Goal: Information Seeking & Learning: Learn about a topic

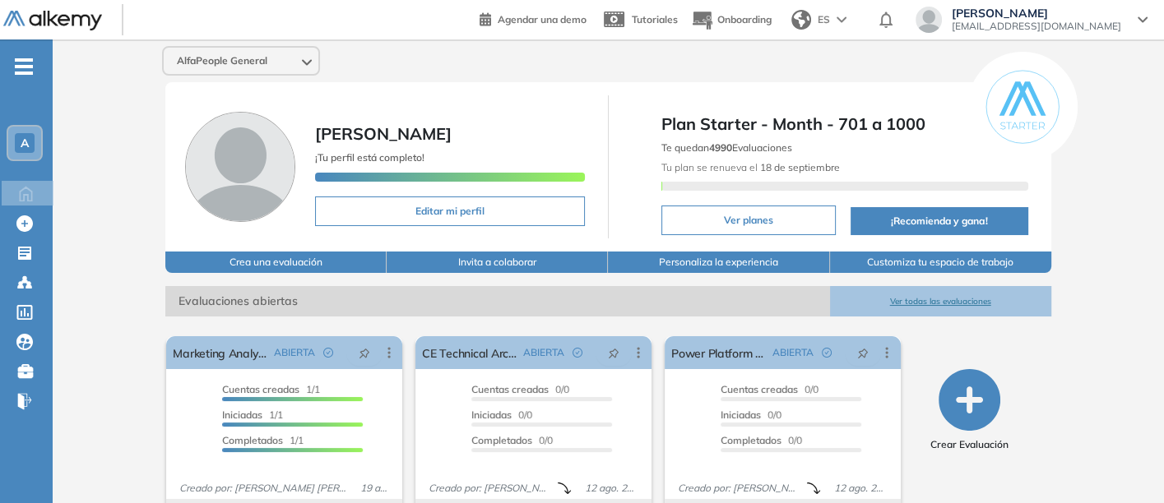
click at [944, 297] on button "Ver todas las evaluaciones" at bounding box center [940, 301] width 221 height 30
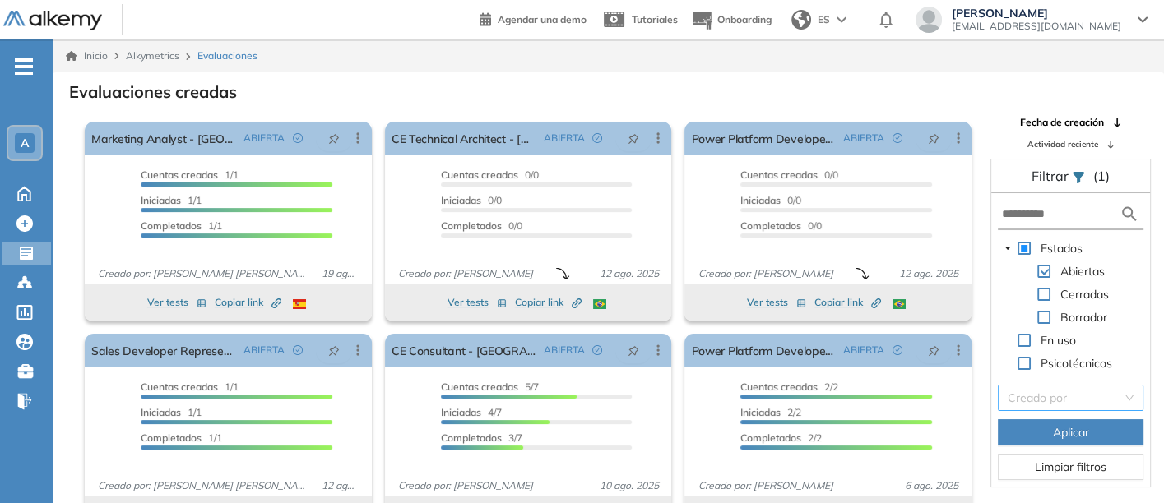
click at [1062, 396] on input "search" at bounding box center [1065, 398] width 114 height 25
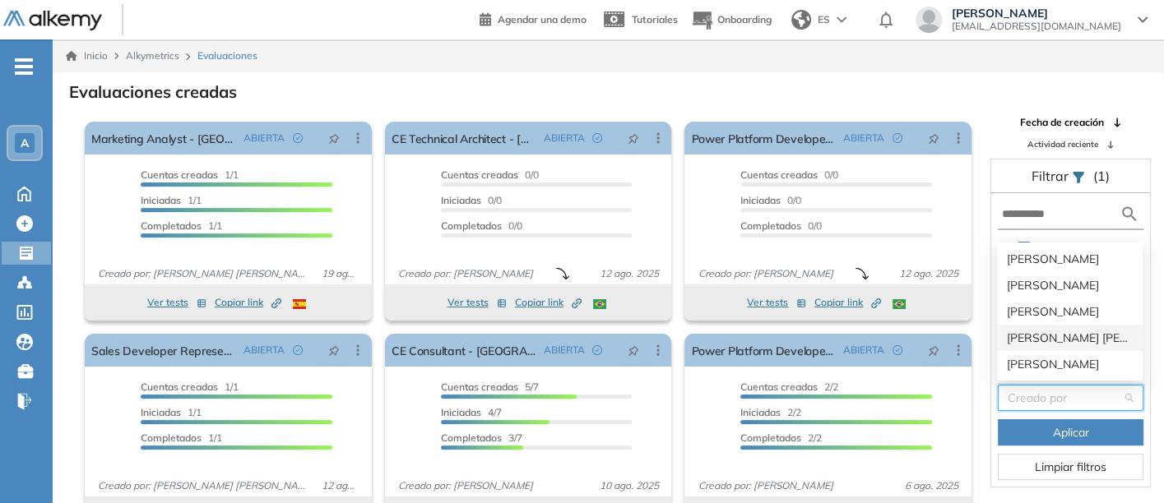
click at [1034, 332] on div "Lizeth Cristina Sichaca Guzman" at bounding box center [1070, 338] width 126 height 18
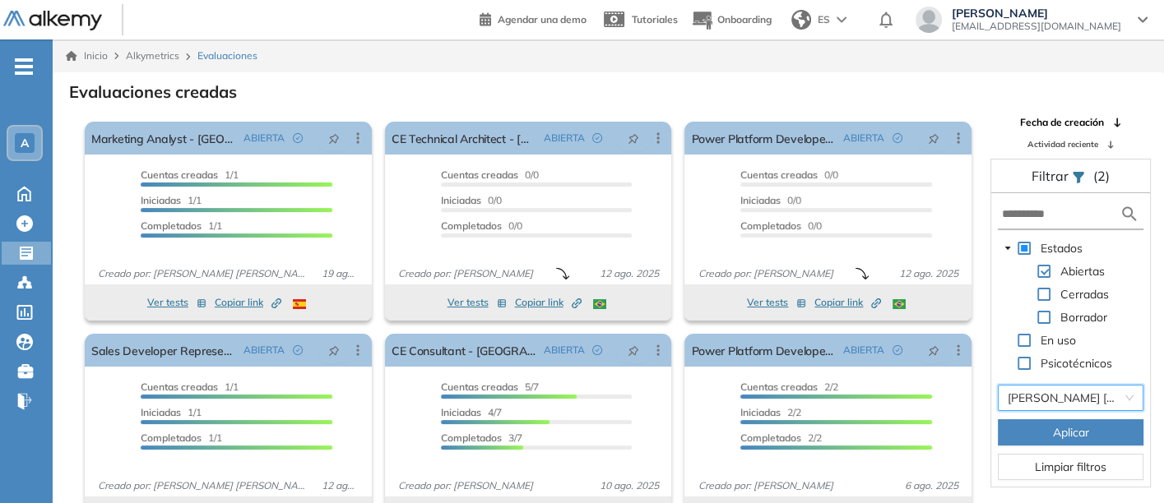
click at [1060, 428] on span "Aplicar" at bounding box center [1071, 433] width 36 height 18
click at [1060, 427] on span "Aplicar" at bounding box center [1071, 433] width 36 height 18
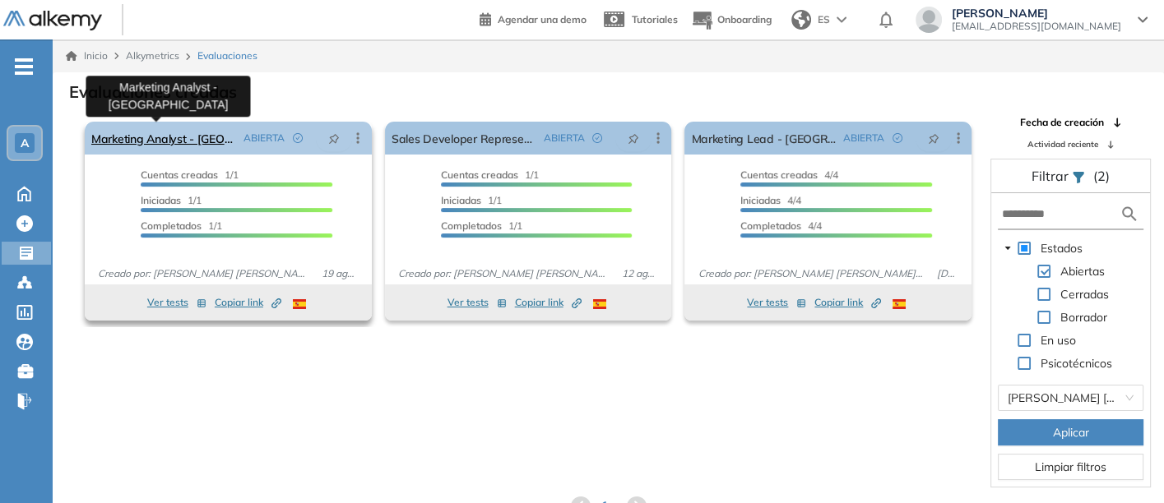
click at [151, 137] on link "Marketing Analyst - [GEOGRAPHIC_DATA]" at bounding box center [164, 138] width 146 height 33
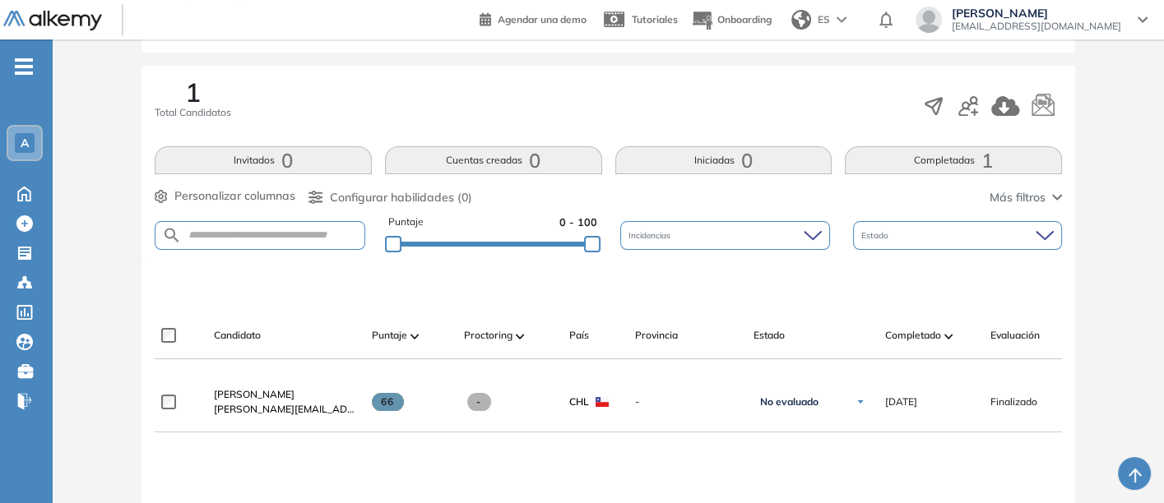
scroll to position [274, 0]
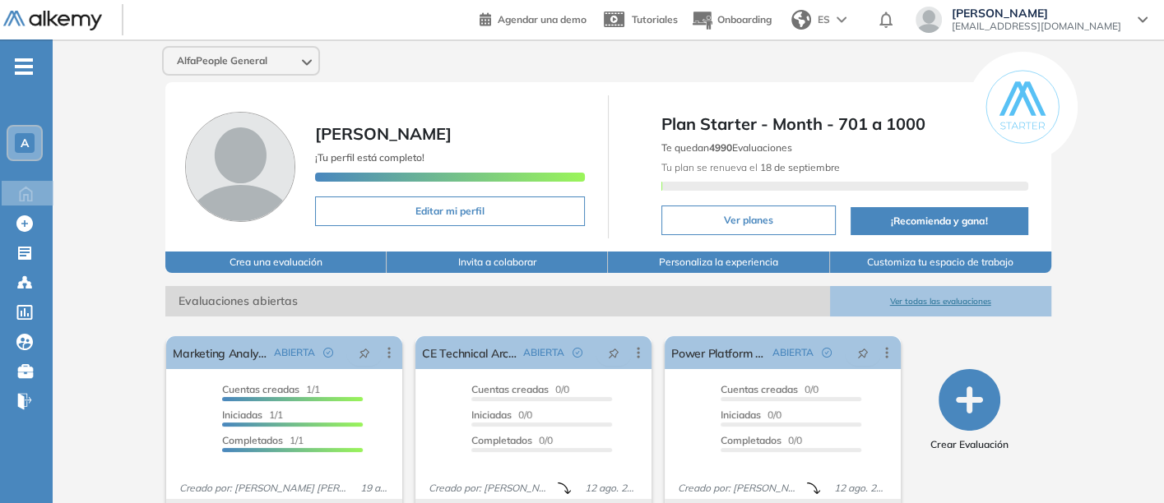
click at [936, 293] on button "Ver todas las evaluaciones" at bounding box center [940, 301] width 221 height 30
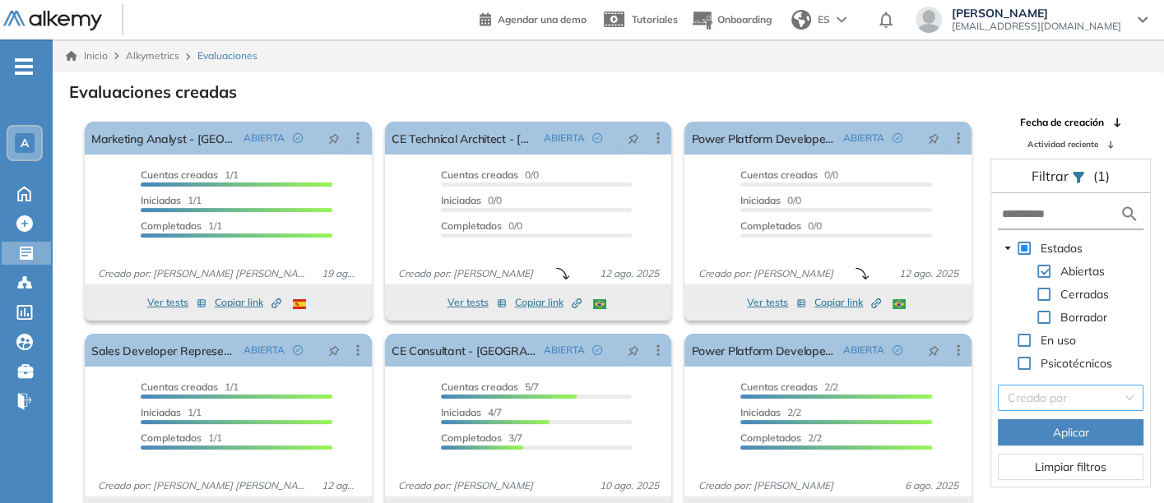
click at [1043, 396] on input "search" at bounding box center [1065, 398] width 114 height 25
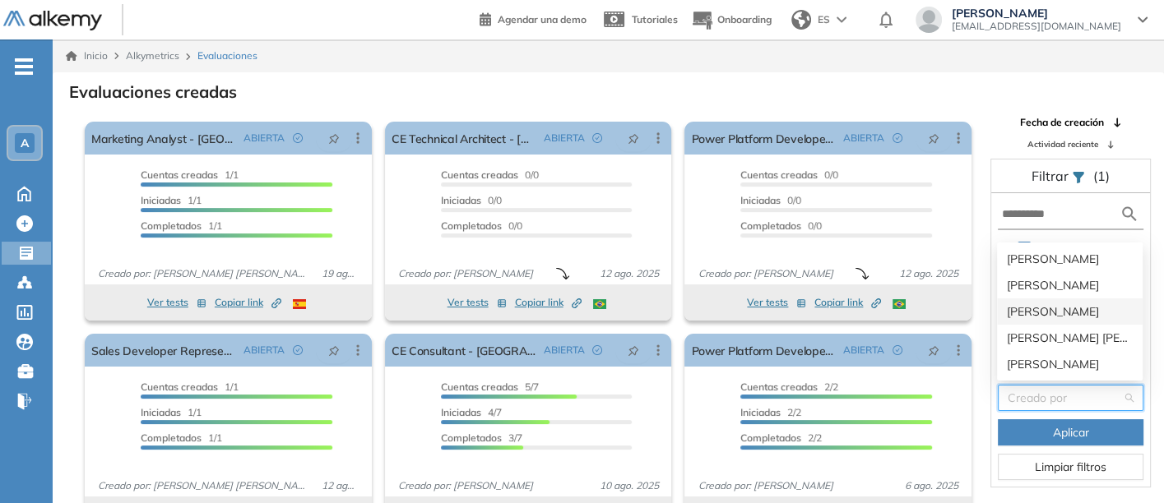
click at [1034, 308] on div "[PERSON_NAME]" at bounding box center [1070, 312] width 126 height 18
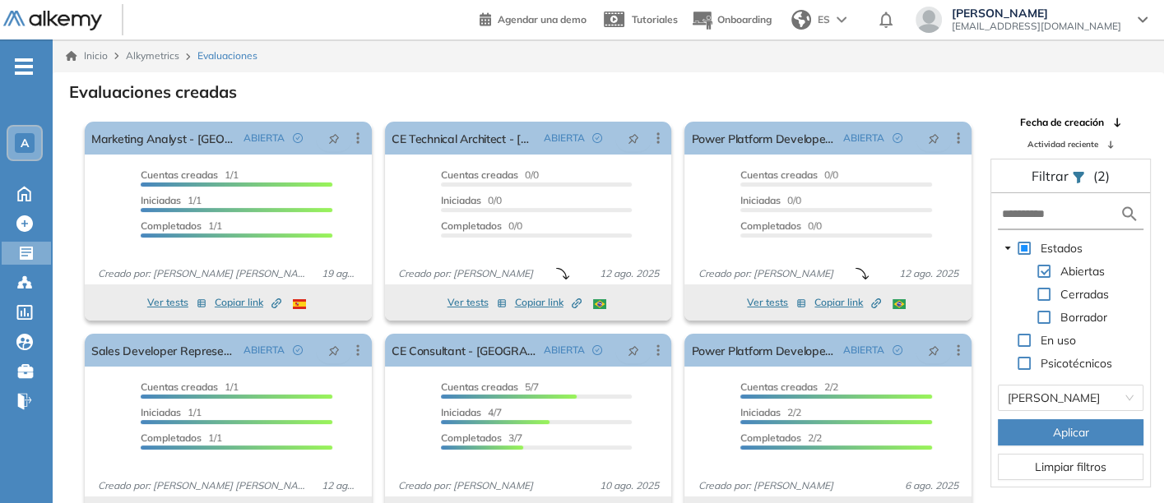
click at [1053, 431] on span "Aplicar" at bounding box center [1071, 433] width 36 height 18
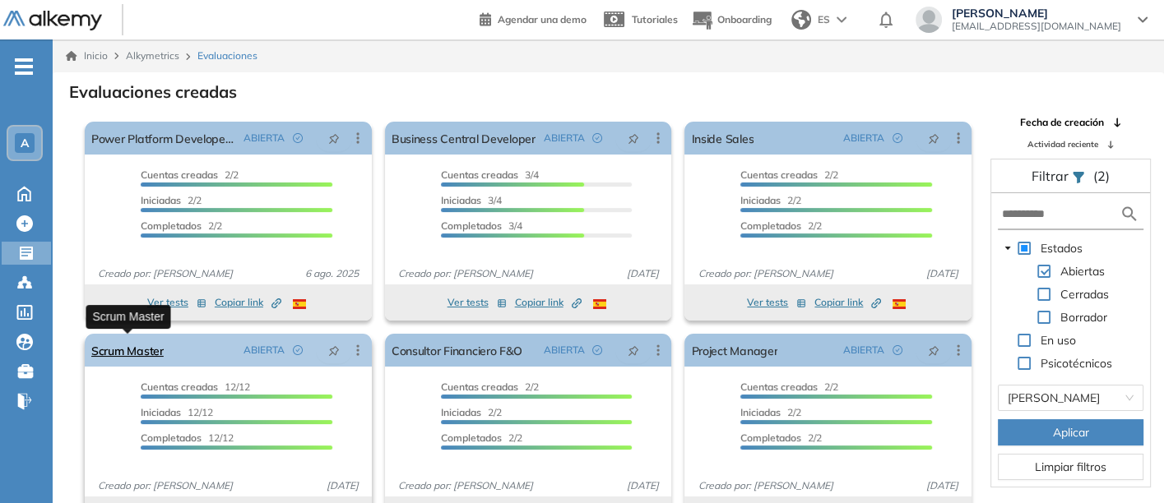
click at [110, 350] on link "Scrum Master" at bounding box center [127, 350] width 72 height 33
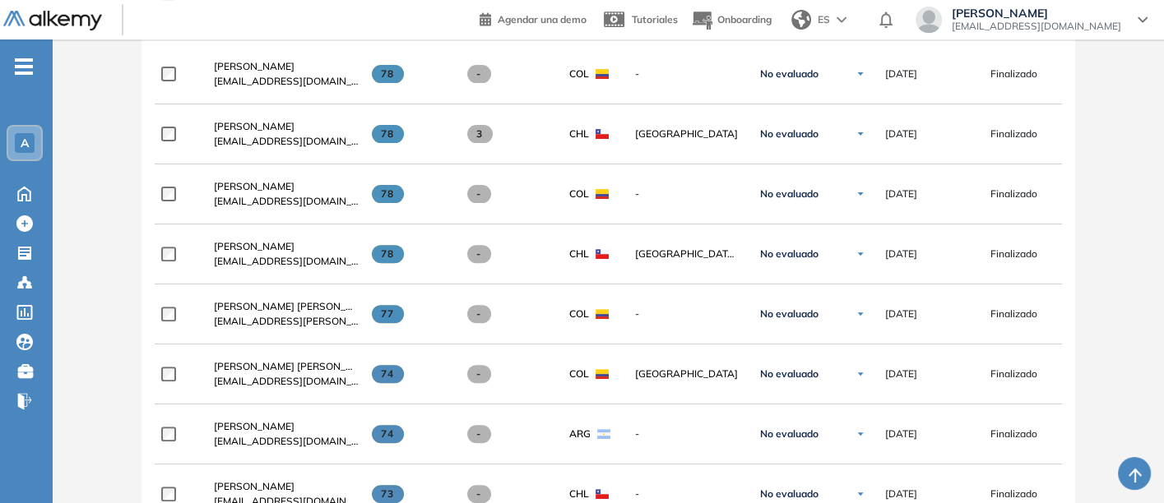
scroll to position [548, 0]
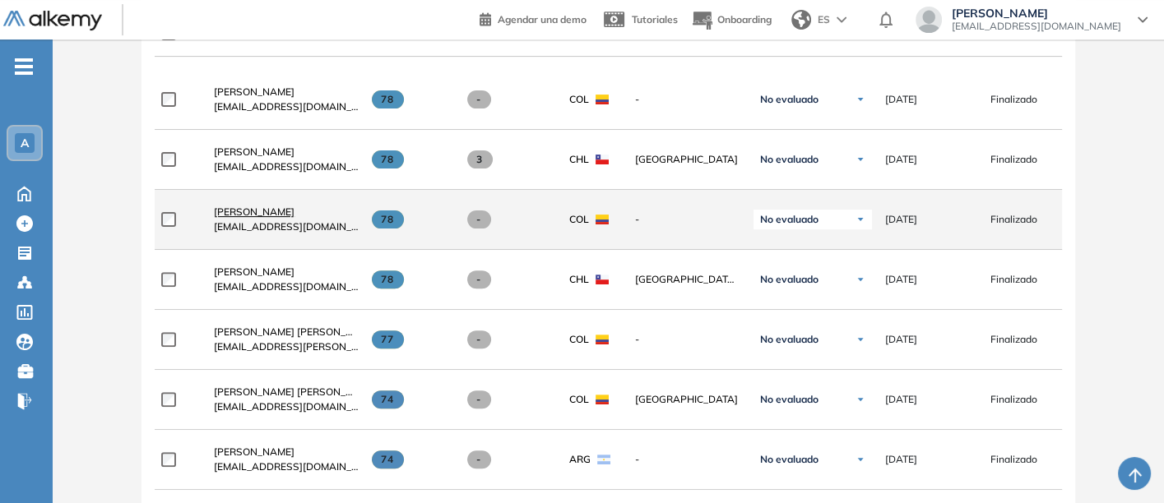
click at [244, 213] on span "Andres Velasquez" at bounding box center [254, 212] width 81 height 12
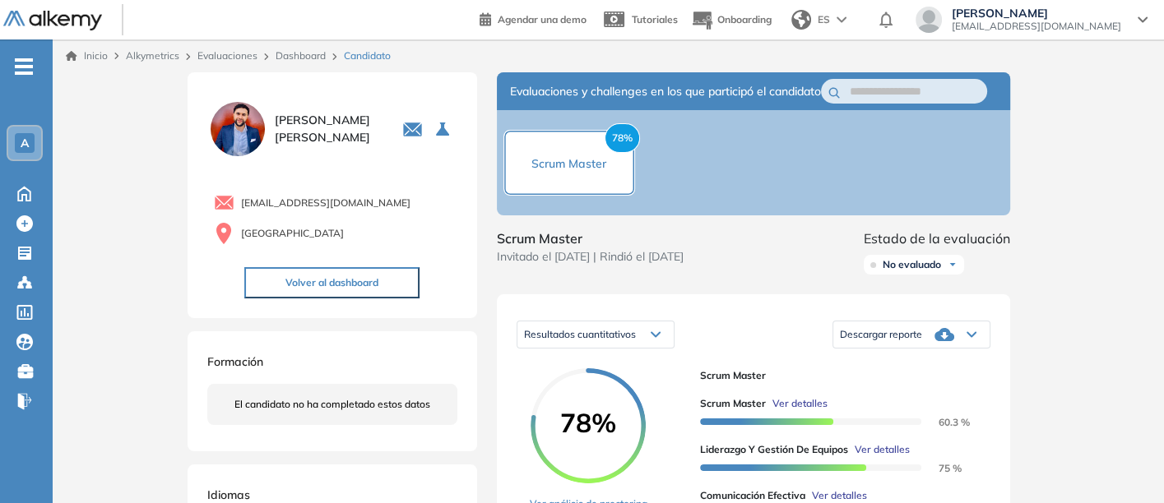
click at [246, 118] on img at bounding box center [237, 129] width 61 height 61
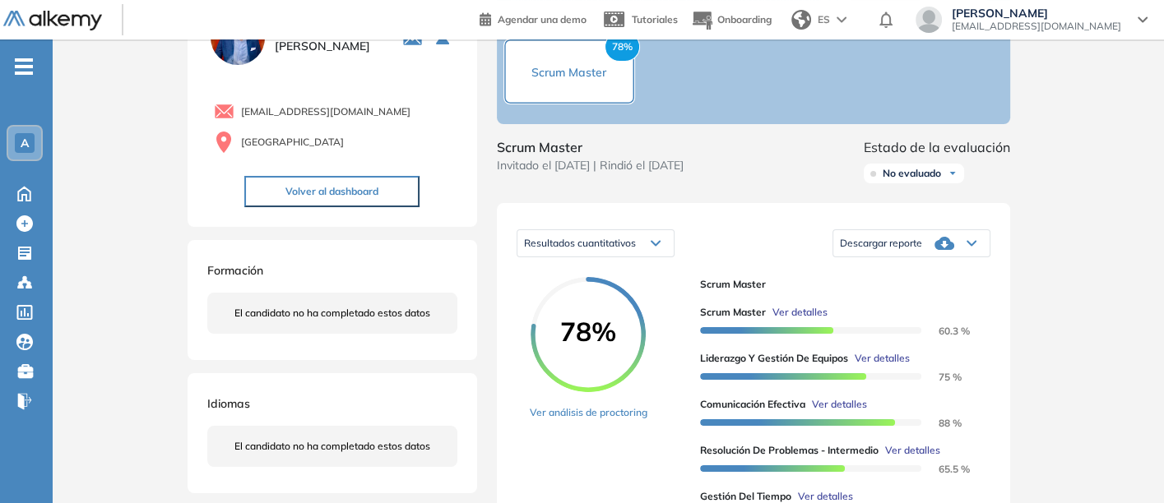
scroll to position [183, 0]
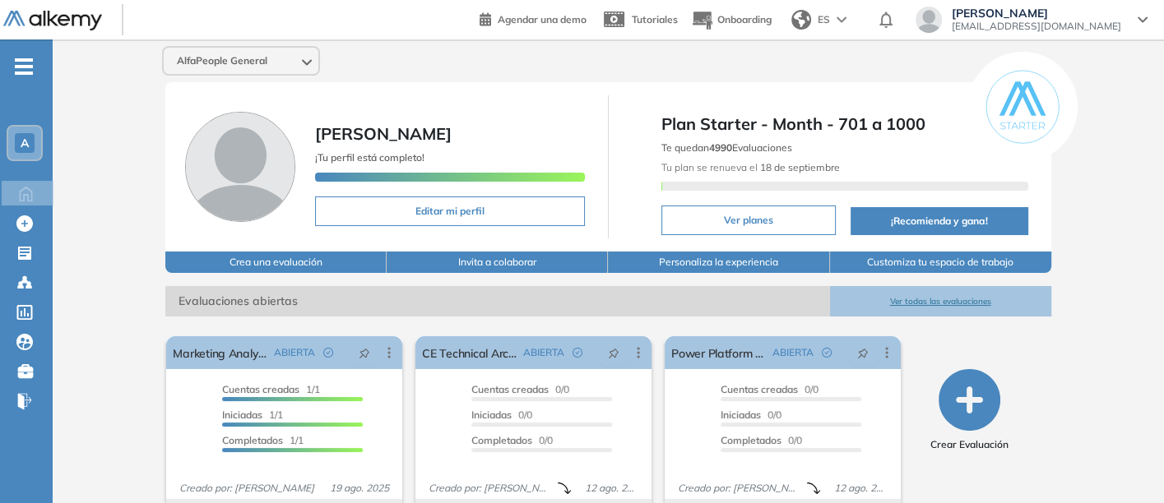
click at [934, 299] on button "Ver todas las evaluaciones" at bounding box center [940, 301] width 221 height 30
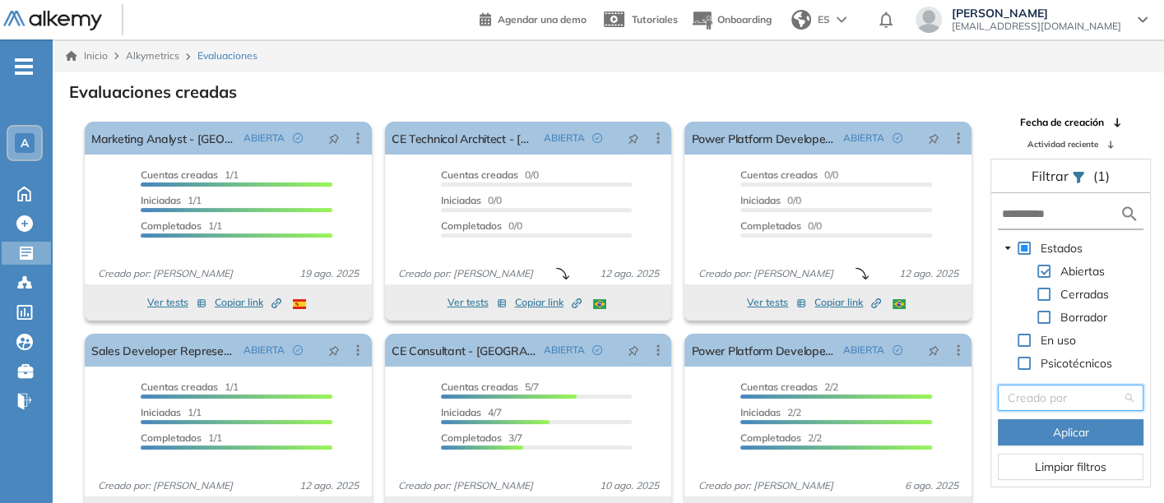
click at [1050, 396] on input "search" at bounding box center [1065, 398] width 114 height 25
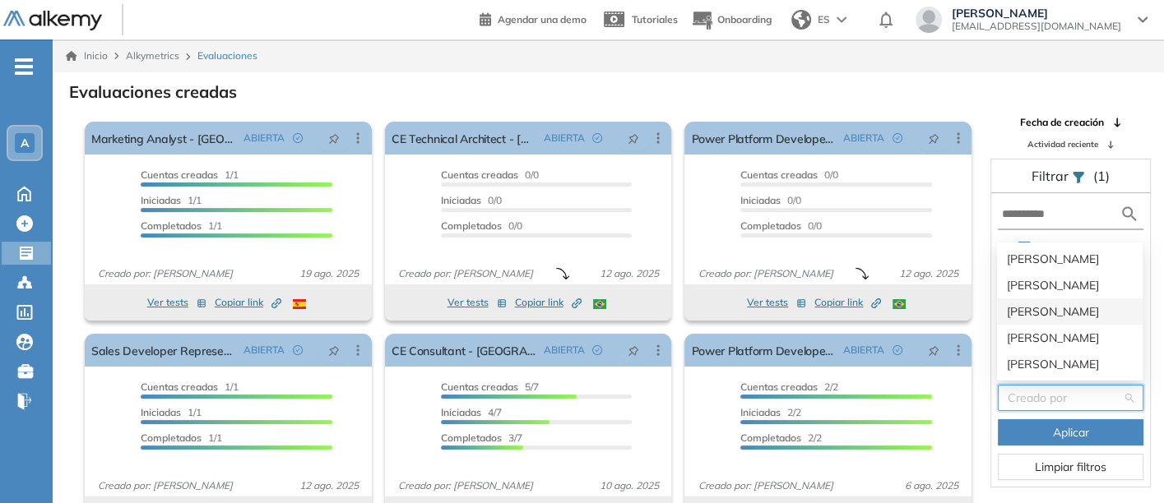
click at [1029, 306] on div "Andrea Avila" at bounding box center [1070, 312] width 126 height 18
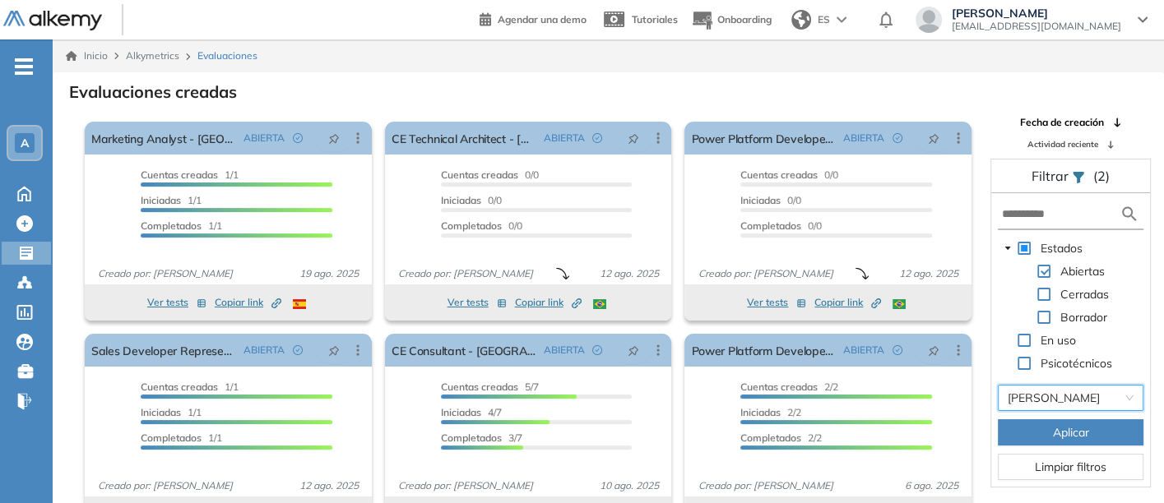
click at [1062, 430] on span "Aplicar" at bounding box center [1071, 433] width 36 height 18
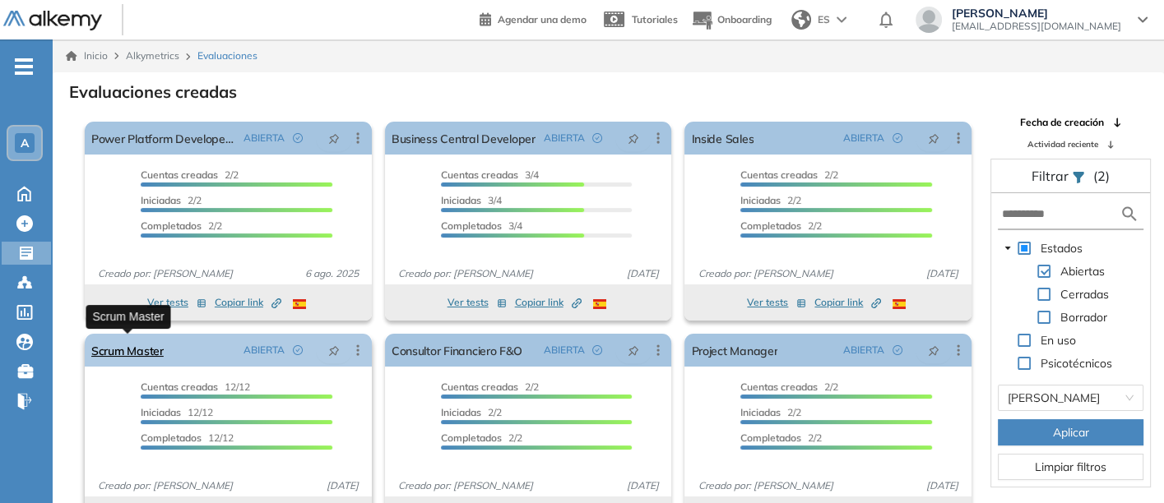
click at [127, 344] on link "Scrum Master" at bounding box center [127, 350] width 72 height 33
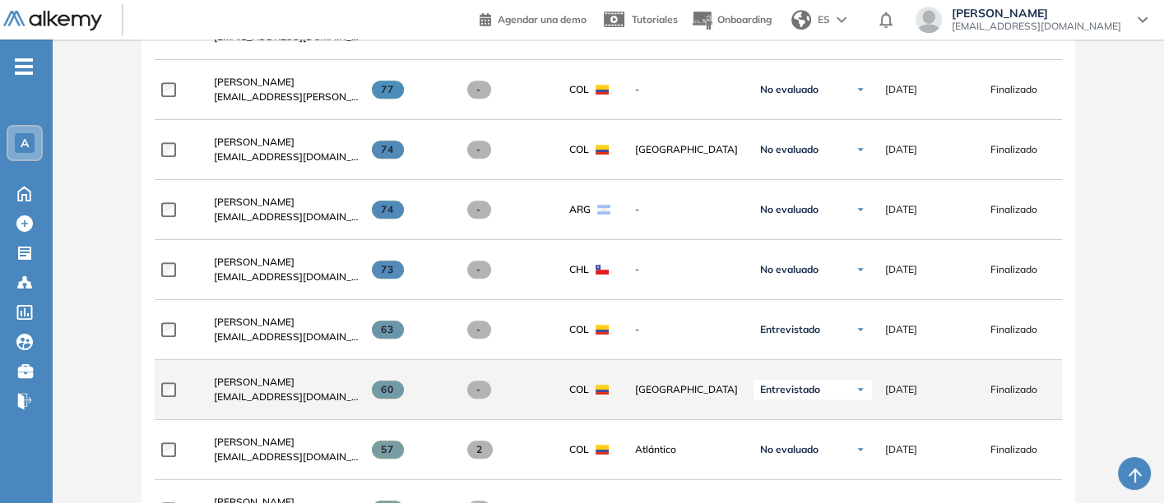
scroll to position [889, 0]
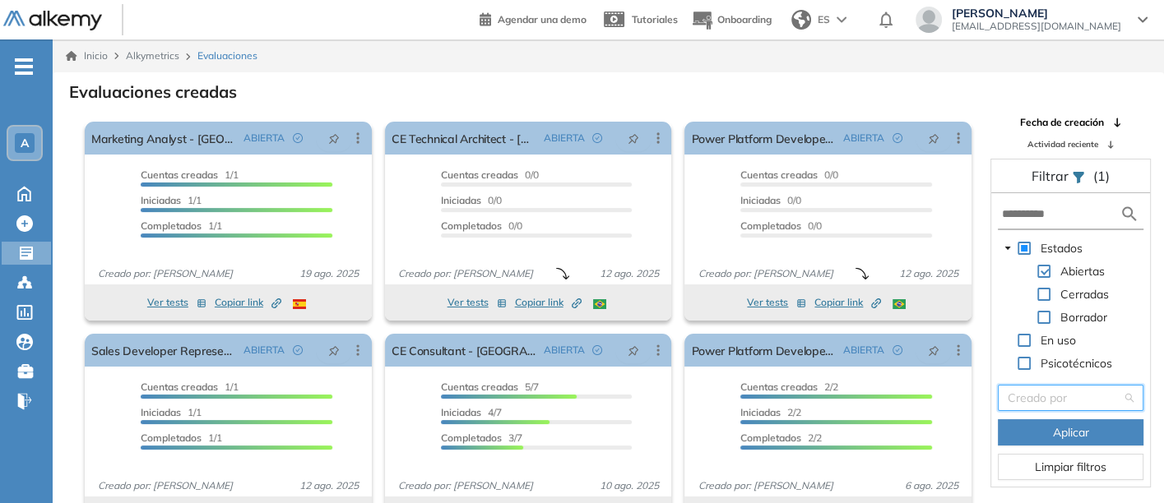
click at [1036, 397] on input "search" at bounding box center [1065, 398] width 114 height 25
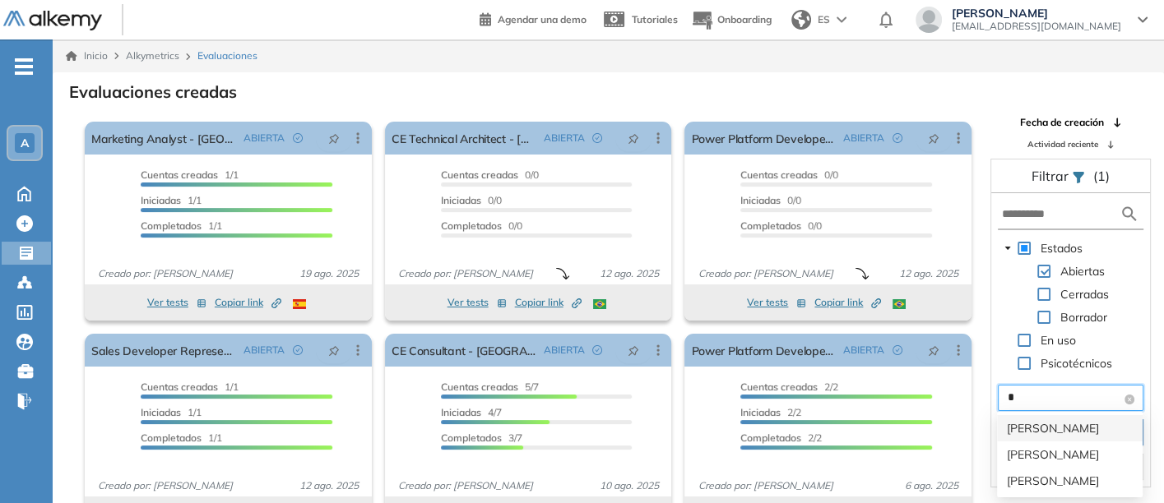
type input "**"
click at [1030, 428] on div "[PERSON_NAME]" at bounding box center [1070, 429] width 126 height 18
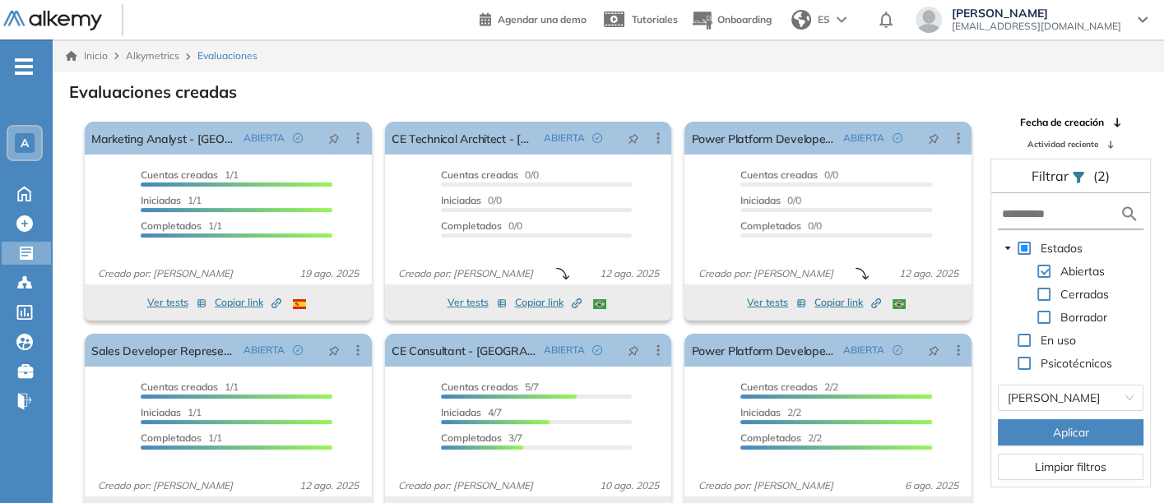
click at [1032, 430] on button "Aplicar" at bounding box center [1071, 433] width 146 height 26
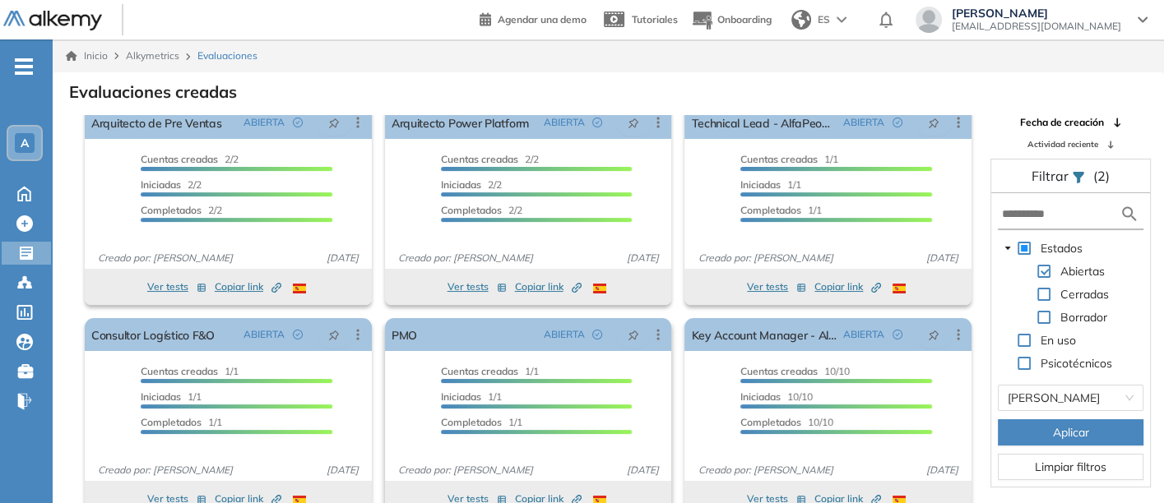
scroll to position [21, 0]
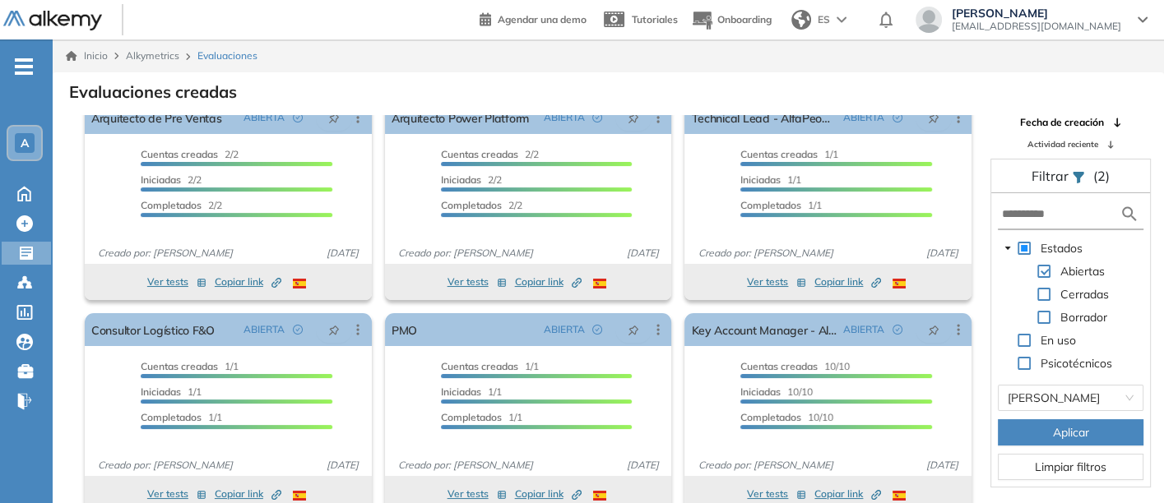
drag, startPoint x: 972, startPoint y: 306, endPoint x: 968, endPoint y: 406, distance: 100.4
click at [968, 406] on div "El proctoring será activado ¡Importante!: Los usuarios que ya realizaron la eva…" at bounding box center [828, 413] width 300 height 212
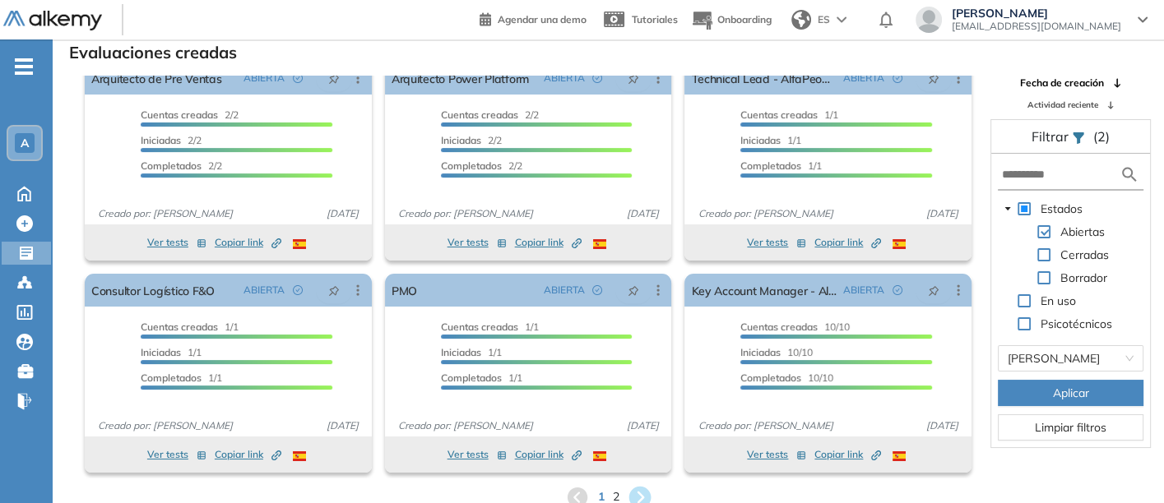
click at [640, 485] on icon at bounding box center [639, 497] width 27 height 27
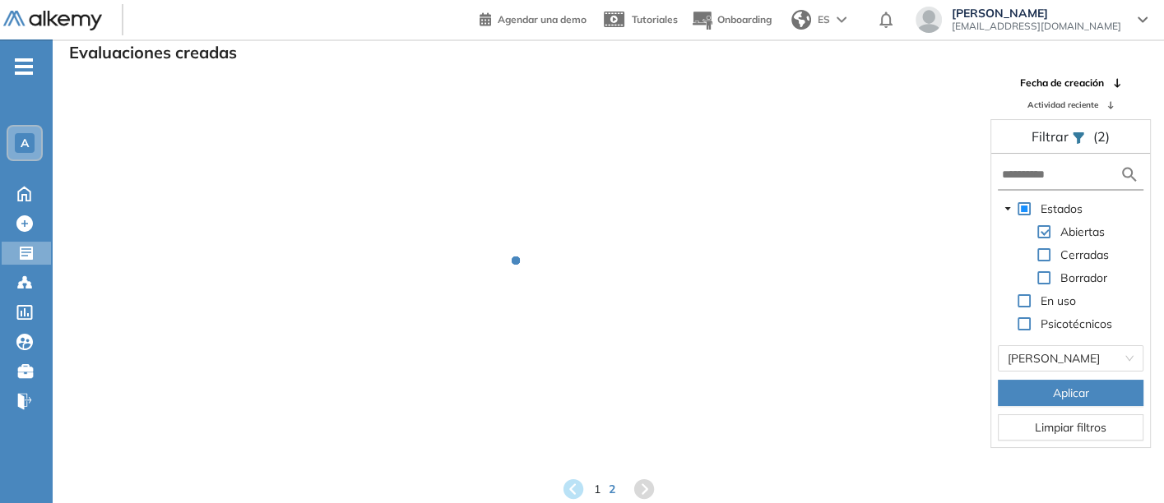
scroll to position [0, 0]
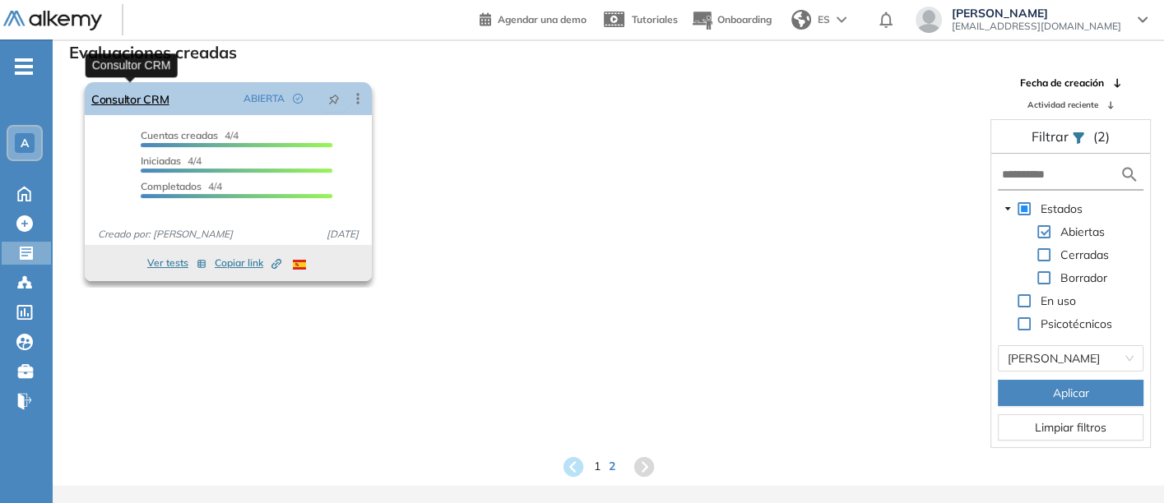
click at [112, 89] on link "Consultor CRM" at bounding box center [130, 98] width 78 height 33
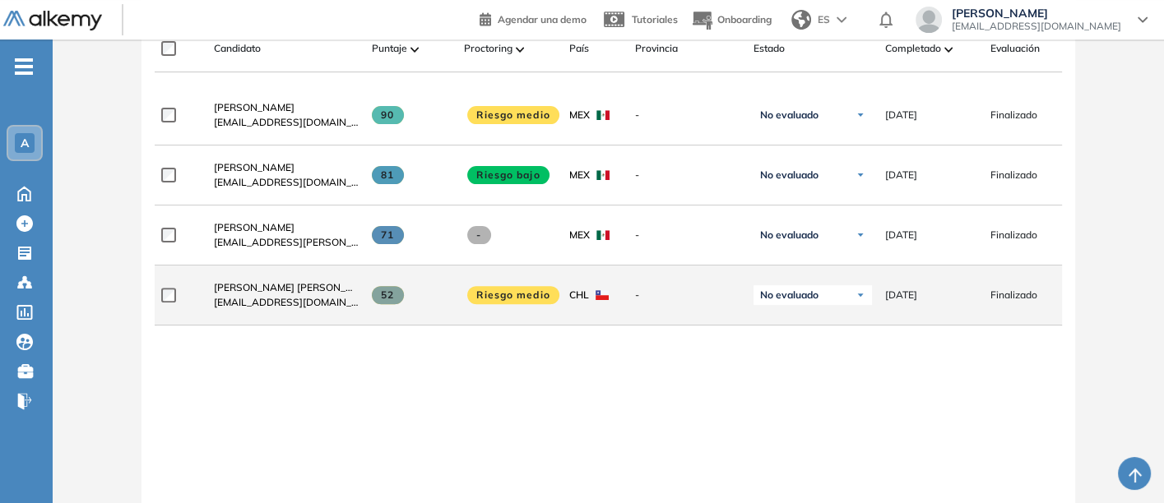
scroll to position [548, 0]
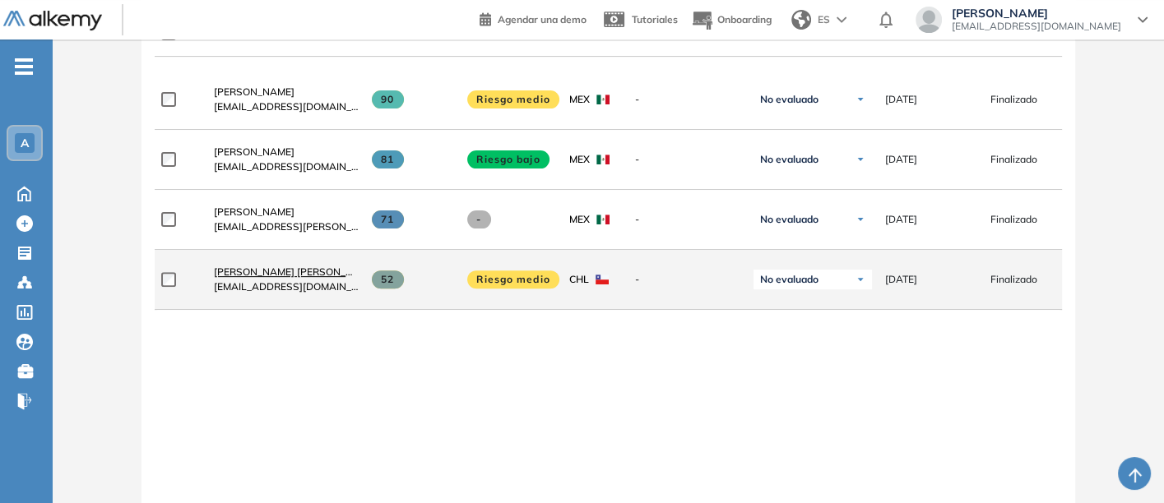
click at [257, 269] on span "[PERSON_NAME] [PERSON_NAME]" at bounding box center [296, 272] width 164 height 12
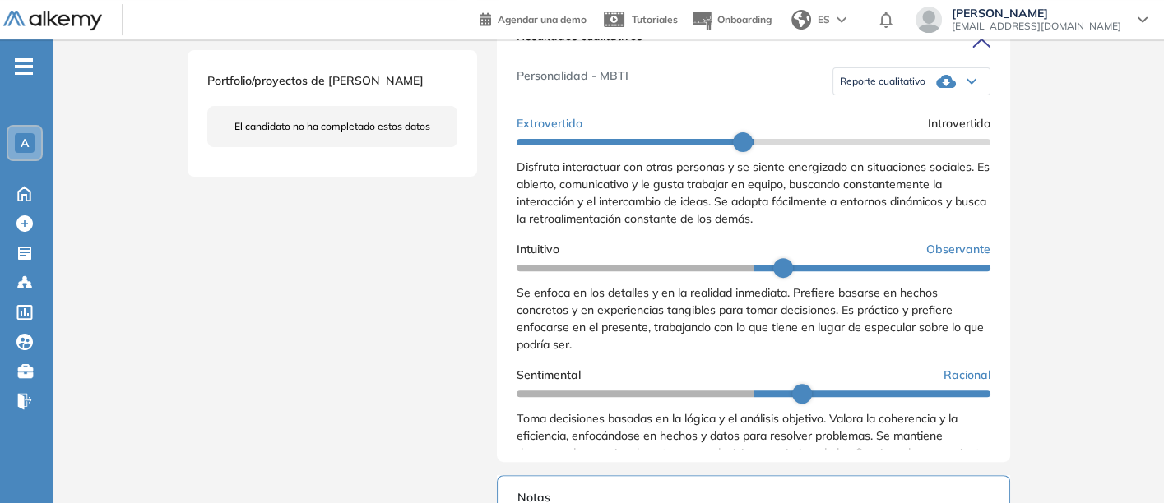
click at [883, 88] on span "Reporte cualitativo" at bounding box center [883, 81] width 86 height 13
click at [866, 140] on li "Reporte sin Afinidad AI" at bounding box center [889, 131] width 97 height 16
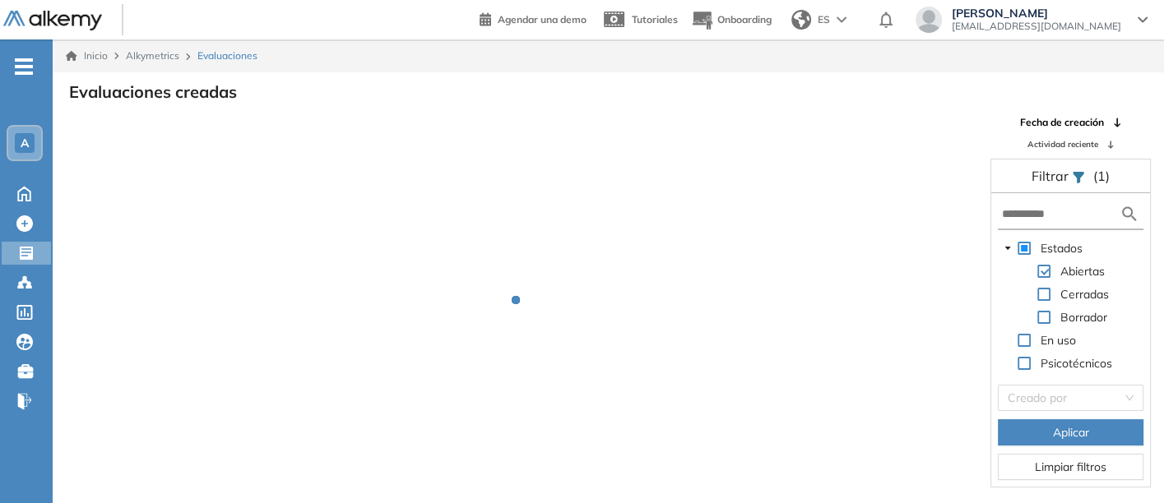
scroll to position [39, 0]
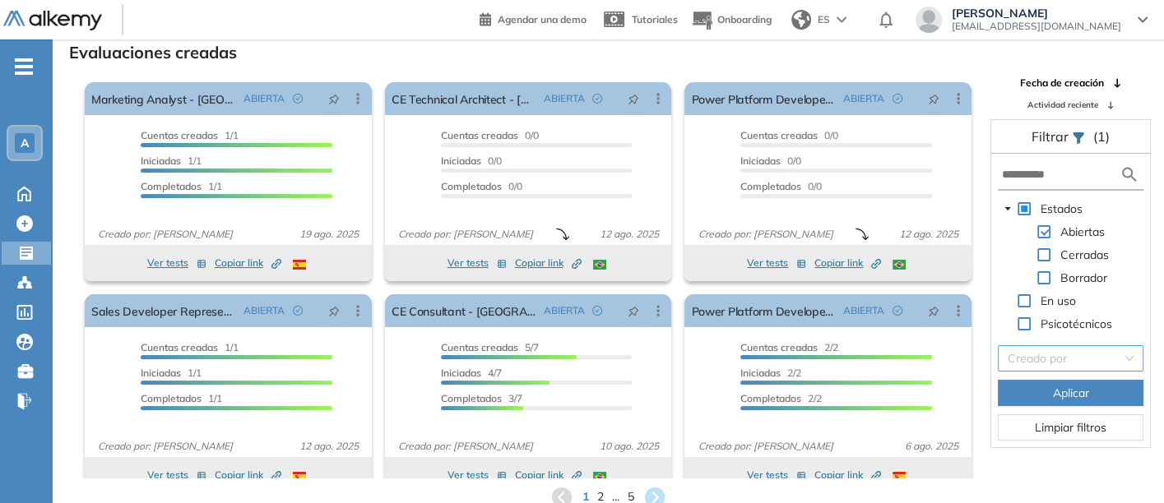
click at [1046, 355] on input "search" at bounding box center [1065, 358] width 114 height 25
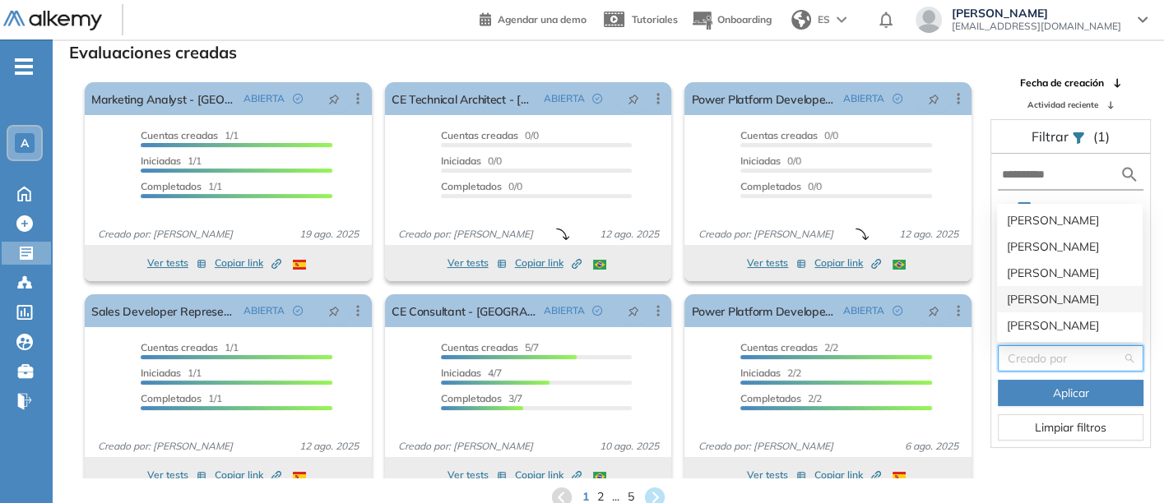
click at [1032, 294] on div "[PERSON_NAME]" at bounding box center [1070, 299] width 126 height 18
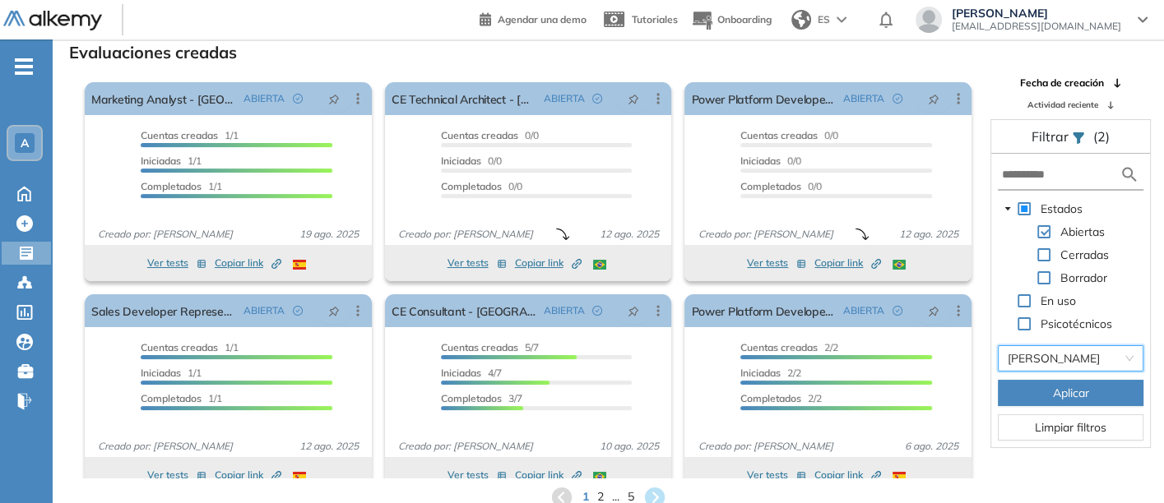
click at [1059, 387] on span "Aplicar" at bounding box center [1071, 393] width 36 height 18
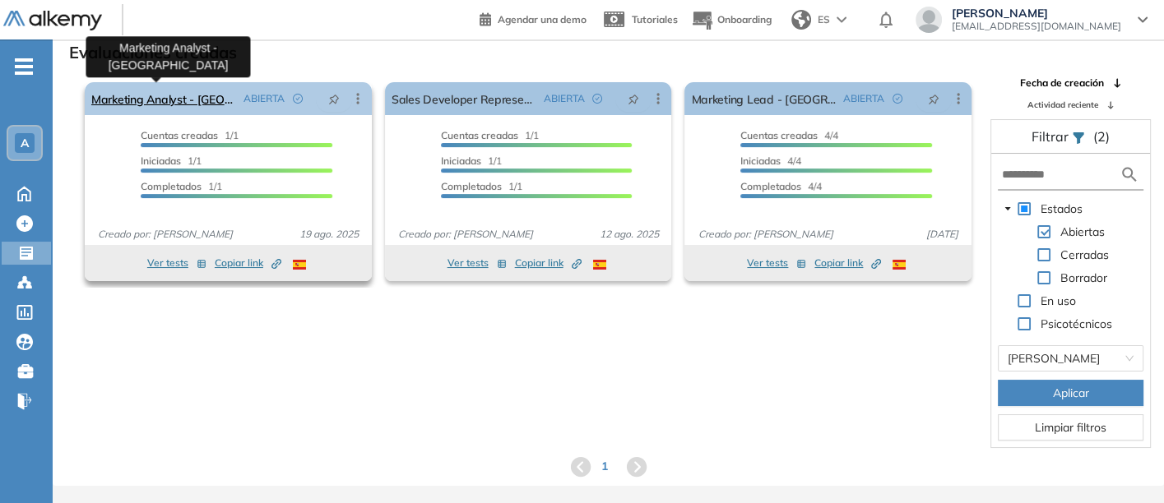
click at [138, 93] on link "Marketing Analyst - [GEOGRAPHIC_DATA]" at bounding box center [164, 98] width 146 height 33
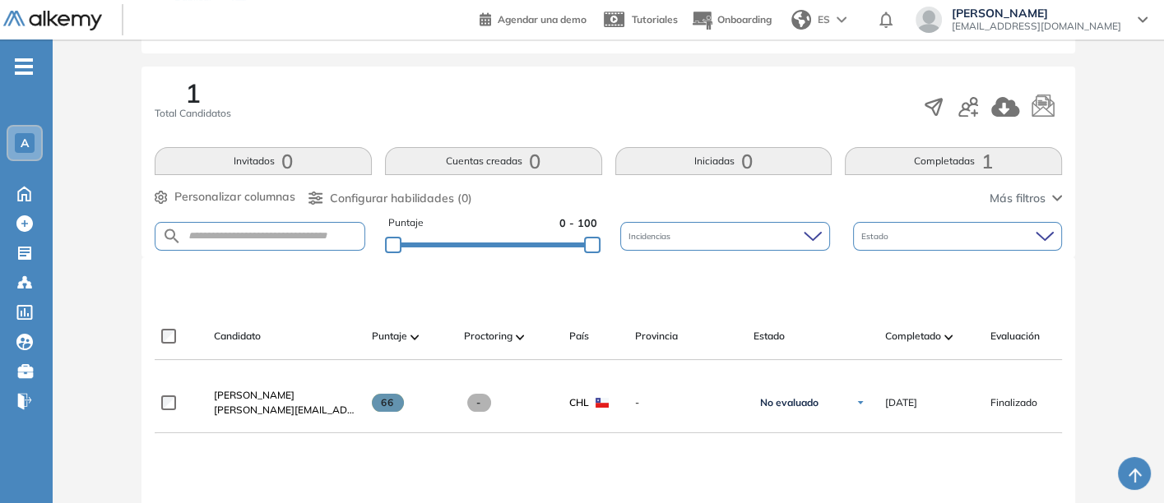
scroll to position [274, 0]
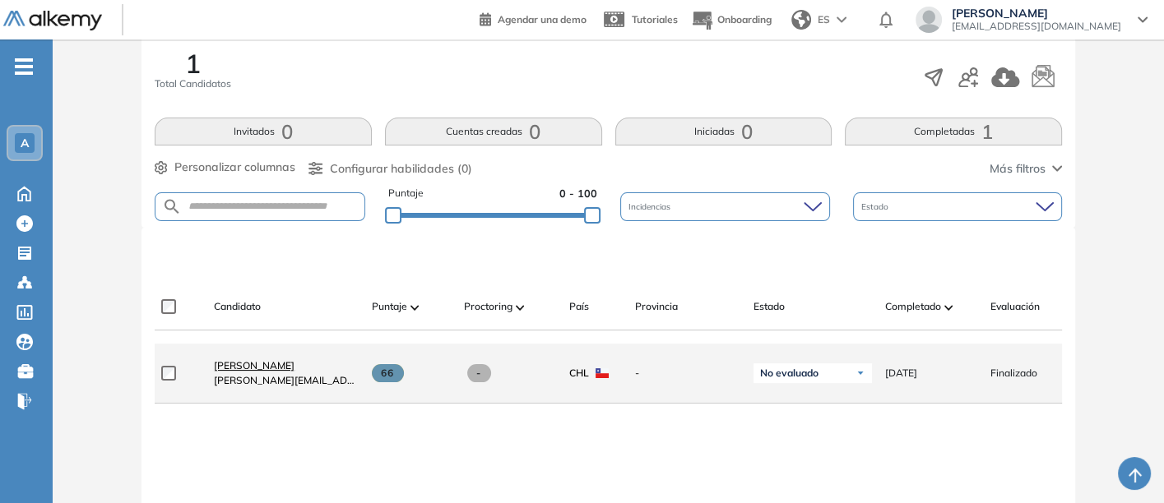
click at [259, 369] on span "Ghislaine Fuentes Campos" at bounding box center [254, 365] width 81 height 12
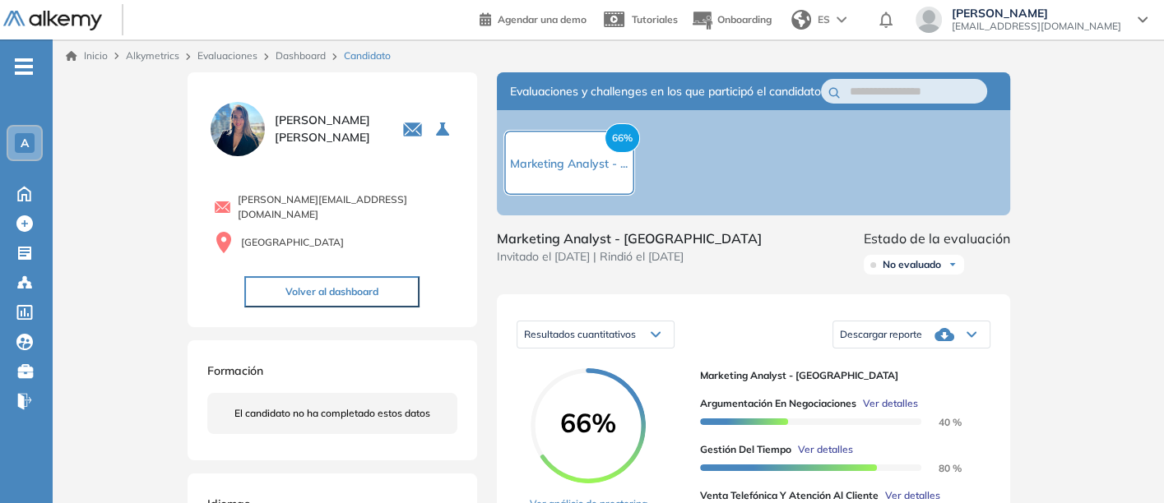
click at [893, 341] on span "Descargar reporte" at bounding box center [881, 334] width 82 height 13
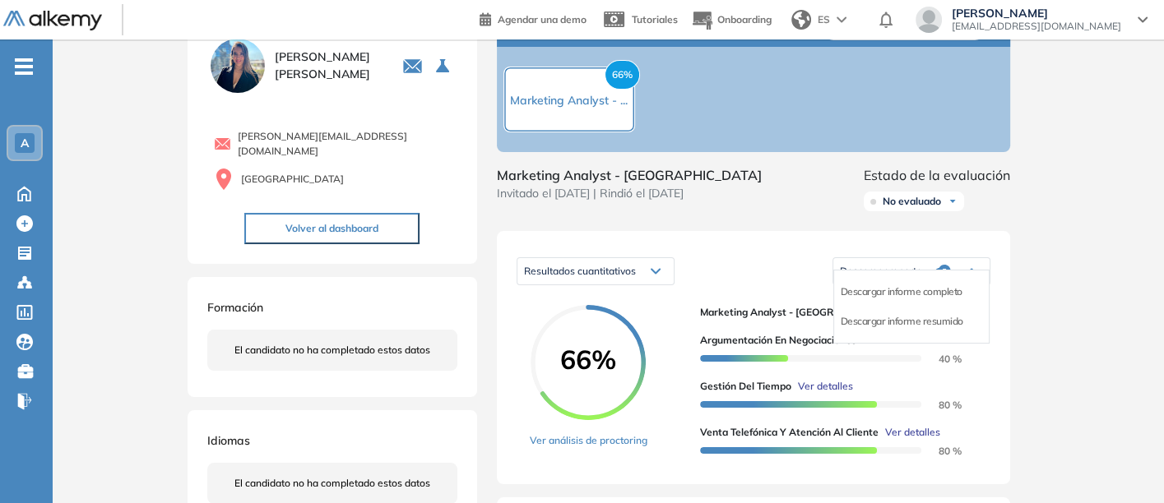
scroll to position [91, 0]
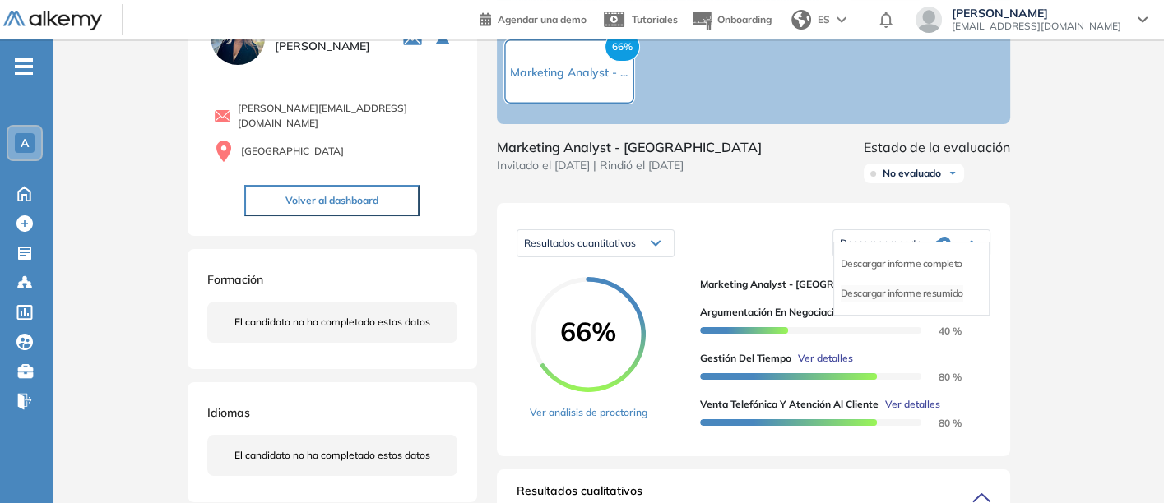
click at [900, 302] on li "Descargar informe resumido" at bounding box center [902, 293] width 123 height 16
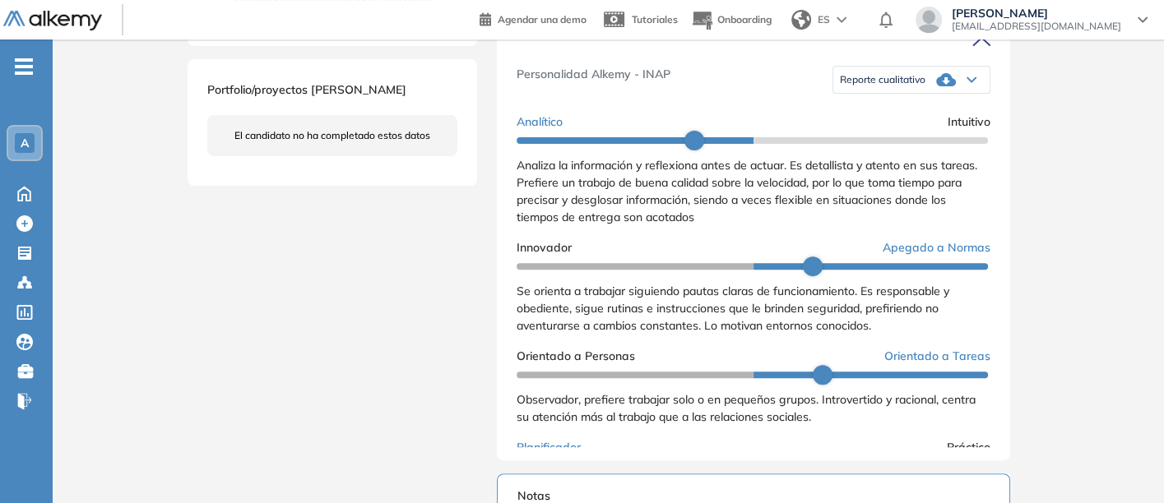
scroll to position [457, 0]
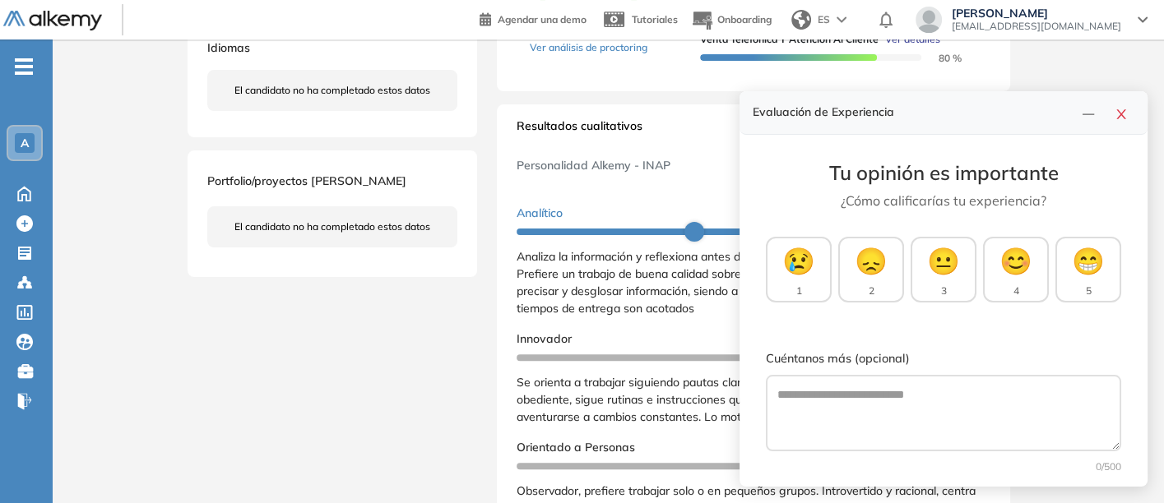
click at [709, 144] on div "Resultados cualitativos" at bounding box center [754, 131] width 474 height 26
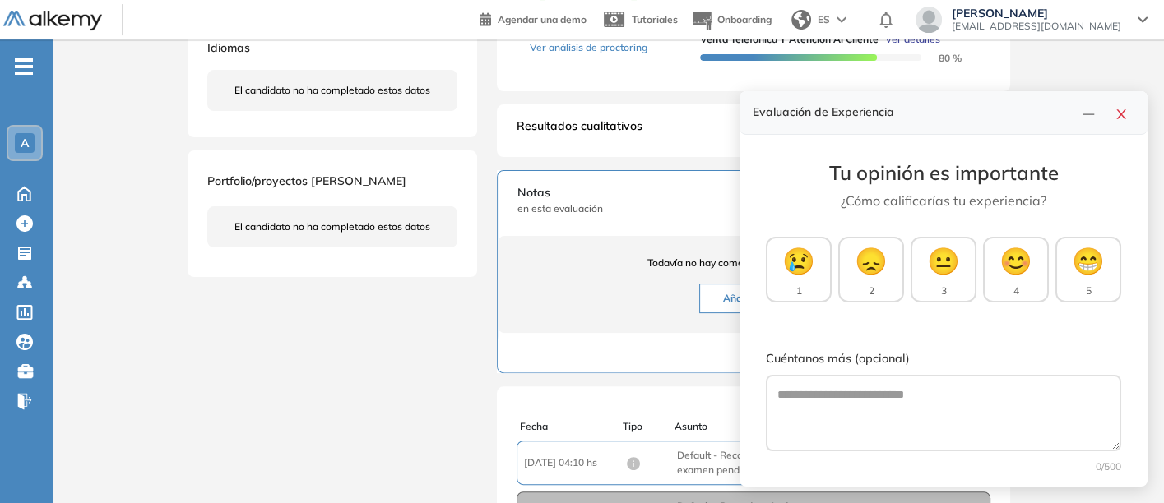
click at [1055, 55] on div "Inicio Alkymetrics Evaluaciones Dashboard Candidato Duración : 00:00:00 Cantida…" at bounding box center [608, 127] width 1111 height 1089
click at [1125, 105] on button "button" at bounding box center [1121, 112] width 26 height 23
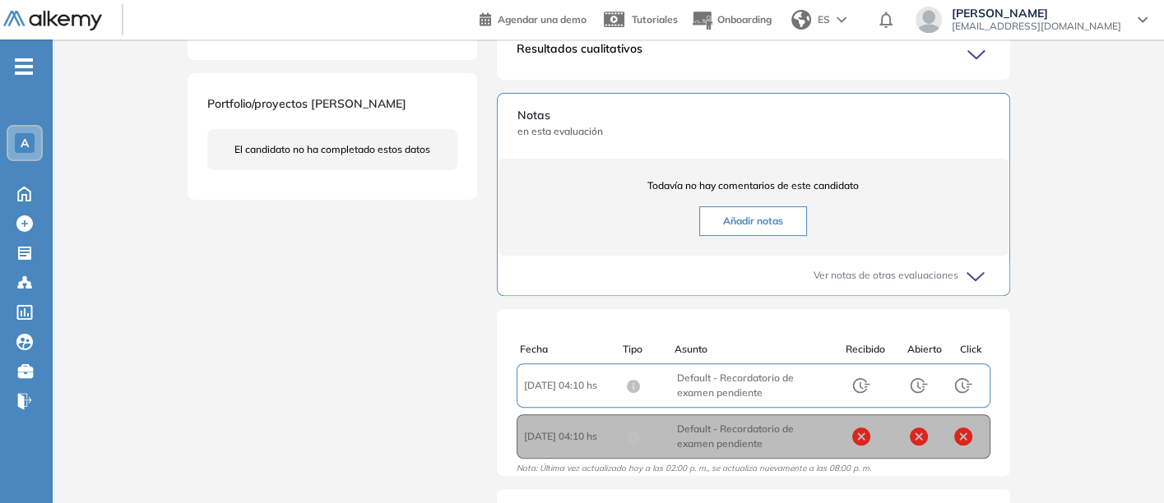
scroll to position [638, 0]
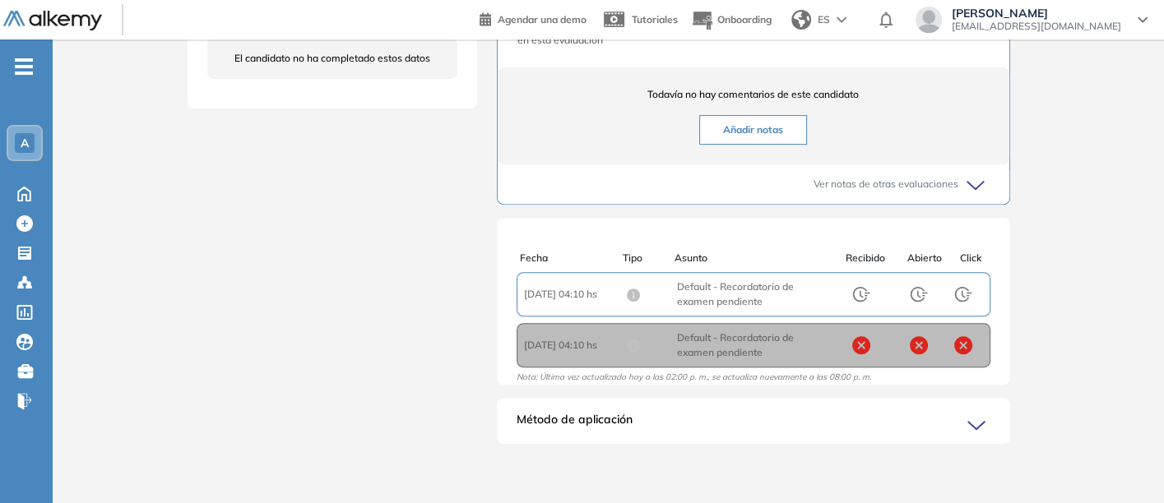
click at [973, 415] on icon at bounding box center [978, 426] width 23 height 23
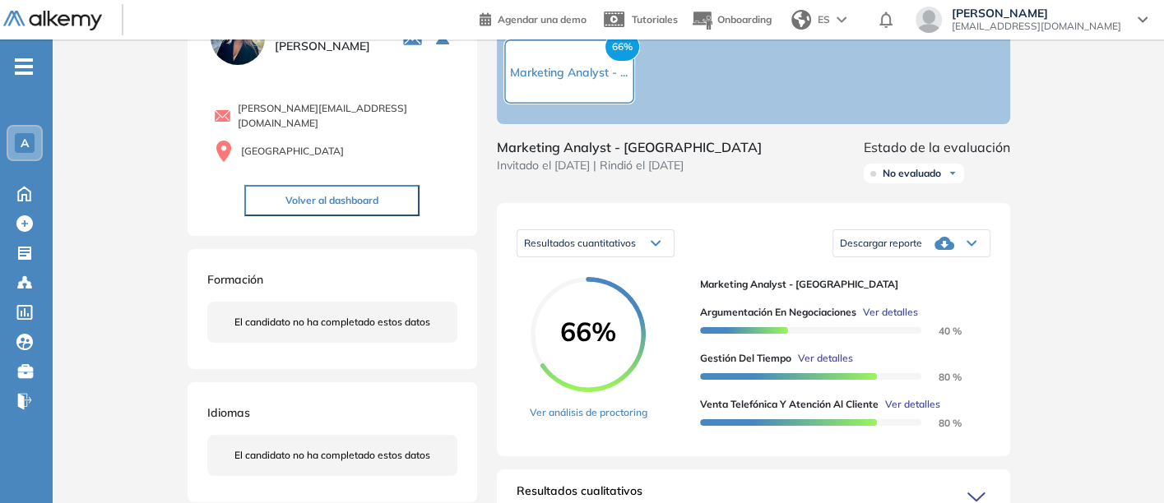
scroll to position [0, 0]
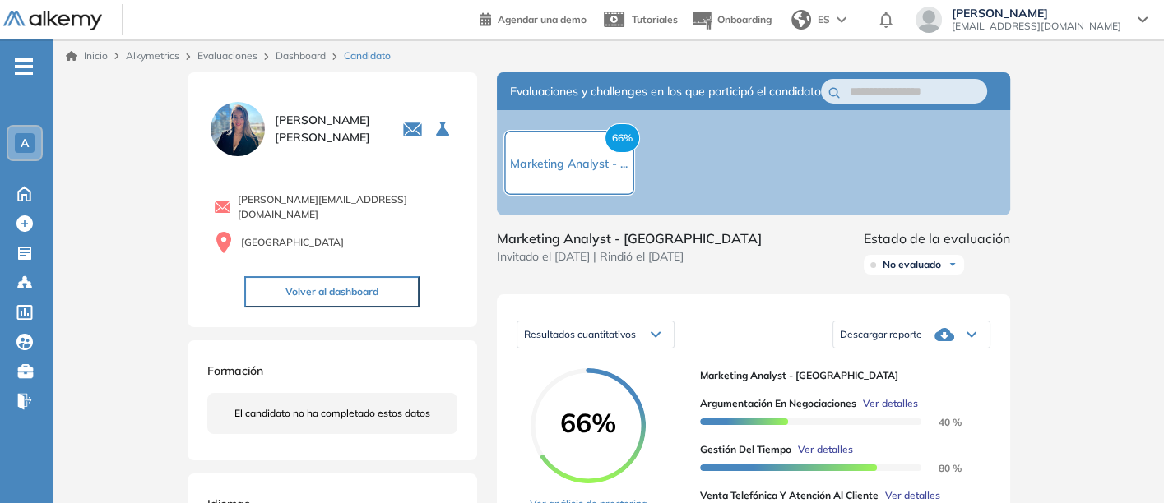
click at [874, 341] on span "Descargar reporte" at bounding box center [881, 334] width 82 height 13
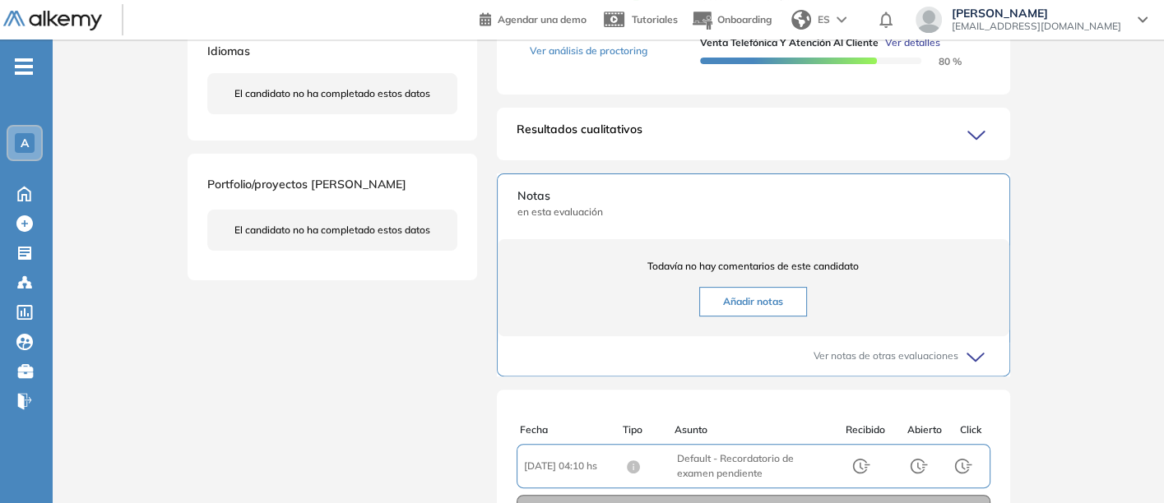
scroll to position [457, 0]
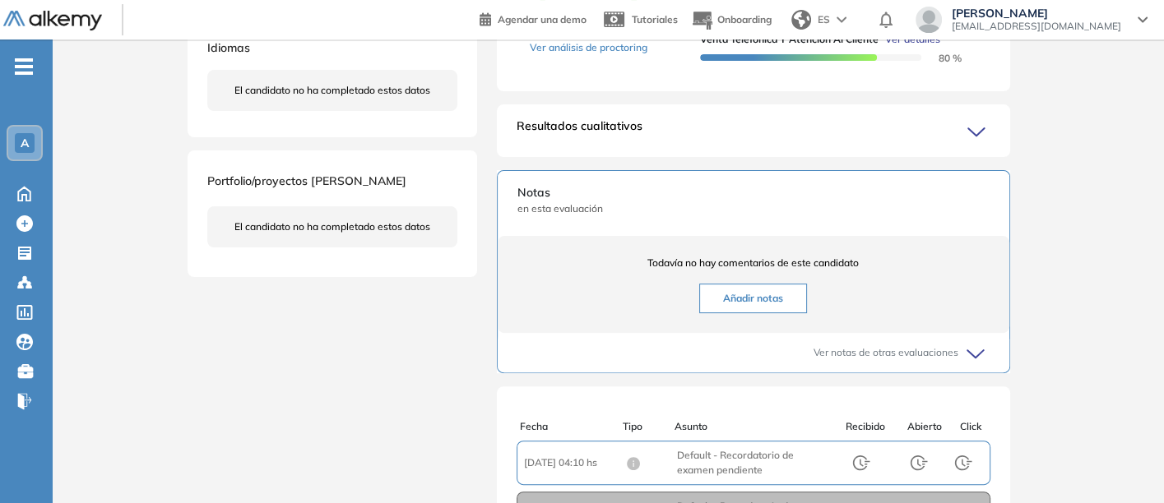
click at [972, 139] on icon at bounding box center [978, 132] width 23 height 23
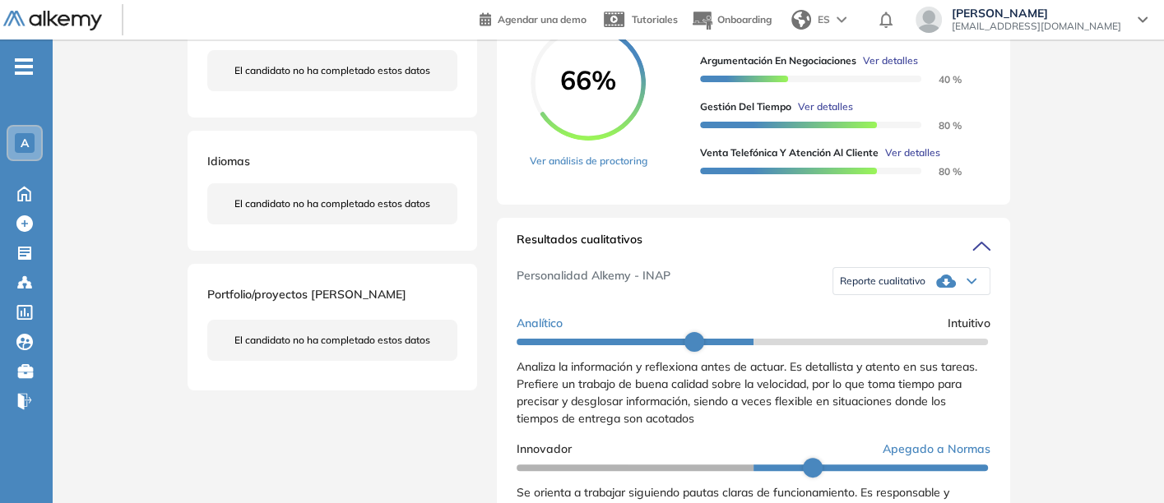
scroll to position [0, 0]
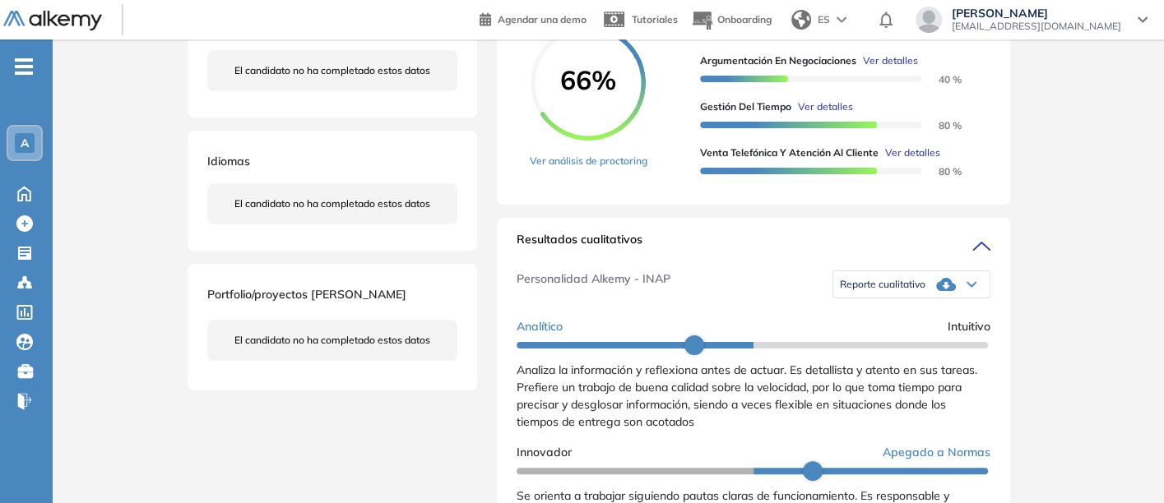
click at [885, 291] on span "Reporte cualitativo" at bounding box center [883, 284] width 86 height 13
click at [880, 343] on li "Reporte sin Afinidad AI" at bounding box center [889, 335] width 97 height 16
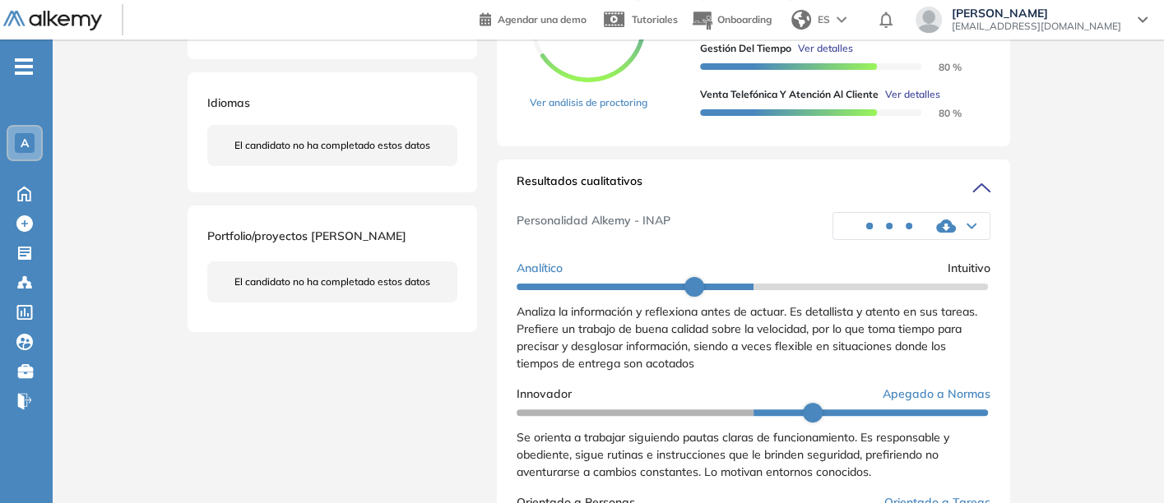
scroll to position [252, 0]
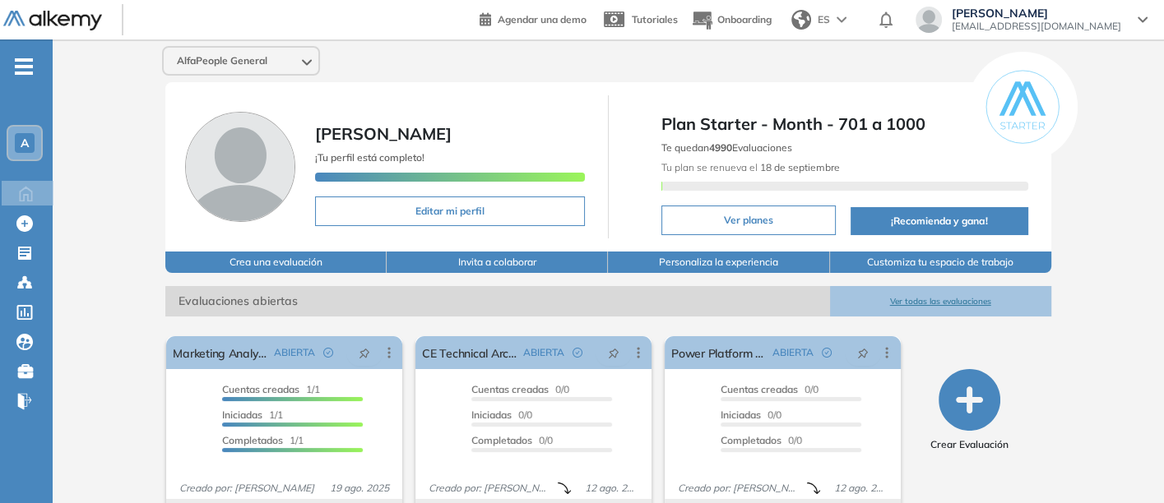
click at [939, 295] on button "Ver todas las evaluaciones" at bounding box center [940, 301] width 221 height 30
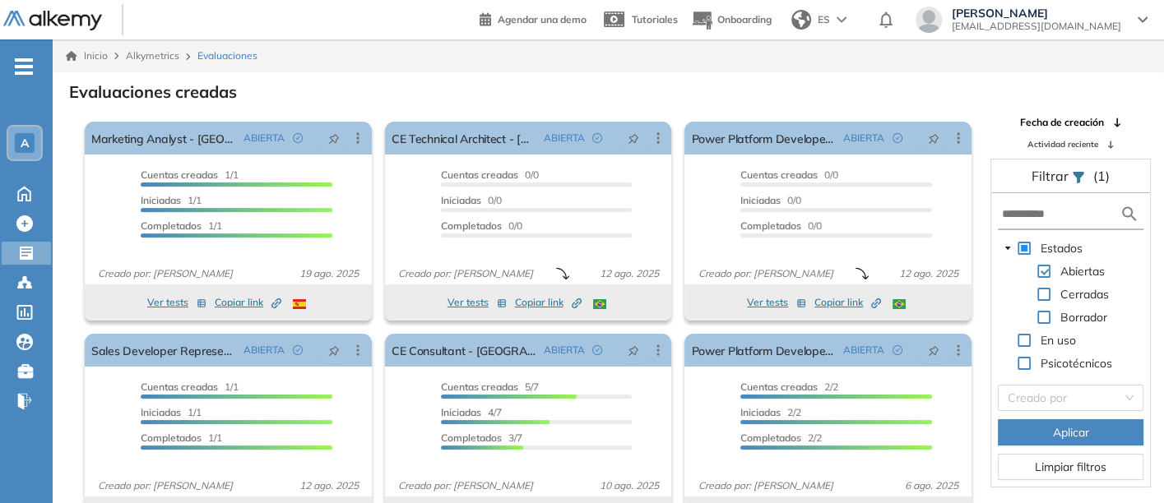
click at [1029, 429] on button "Aplicar" at bounding box center [1071, 433] width 146 height 26
click at [1064, 393] on input "search" at bounding box center [1065, 398] width 114 height 25
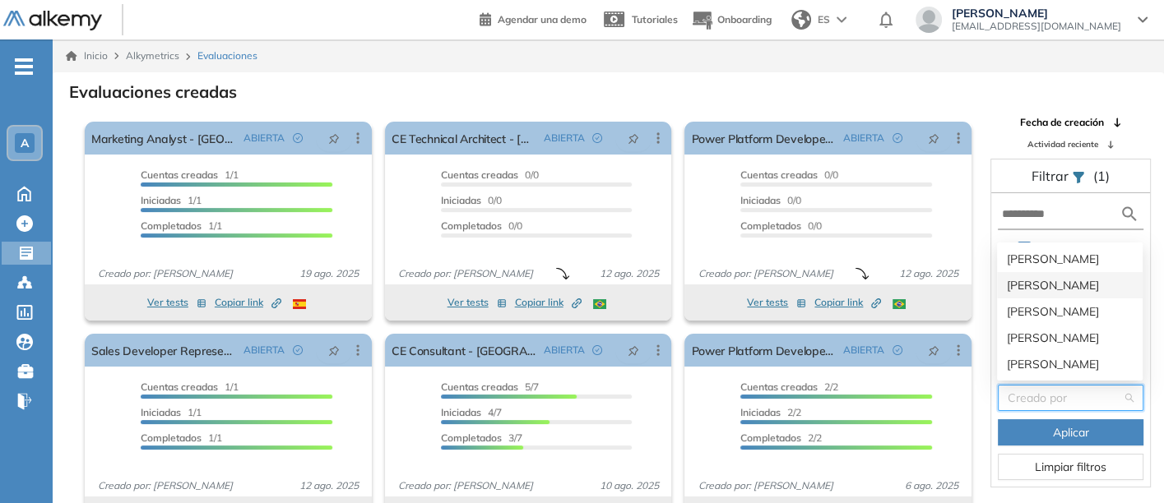
click at [1025, 278] on div "[PERSON_NAME]" at bounding box center [1070, 285] width 126 height 18
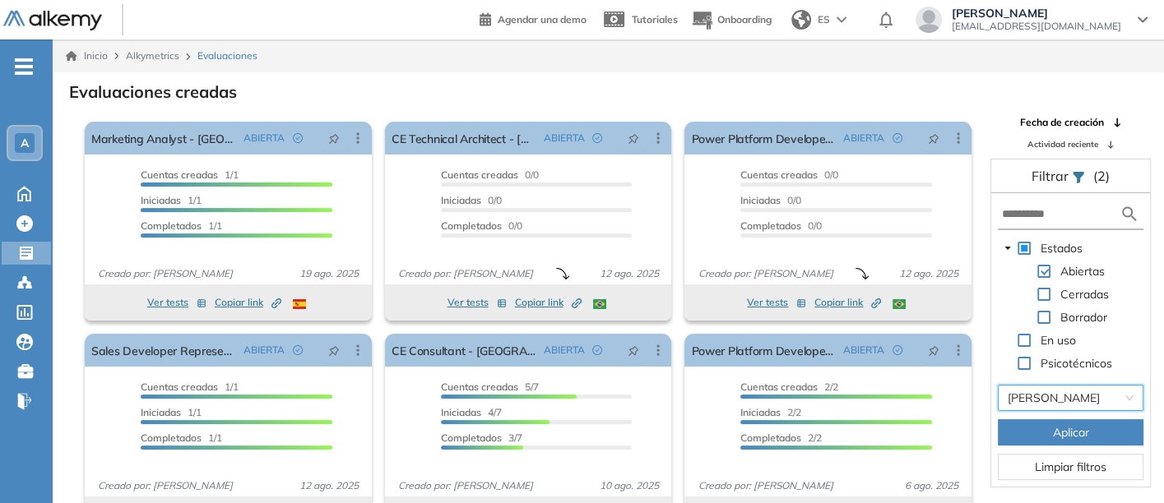
click at [1043, 426] on button "Aplicar" at bounding box center [1071, 433] width 146 height 26
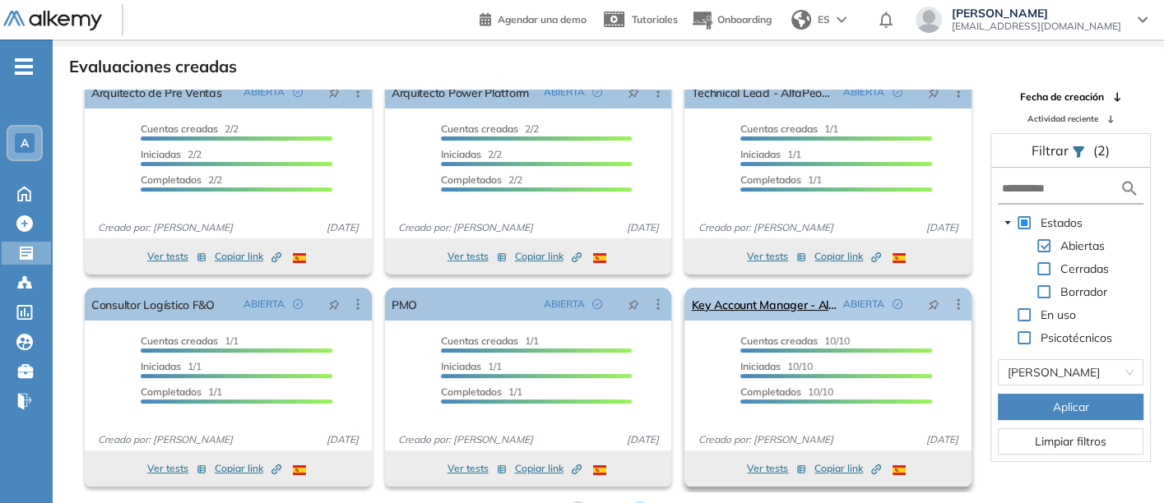
scroll to position [39, 0]
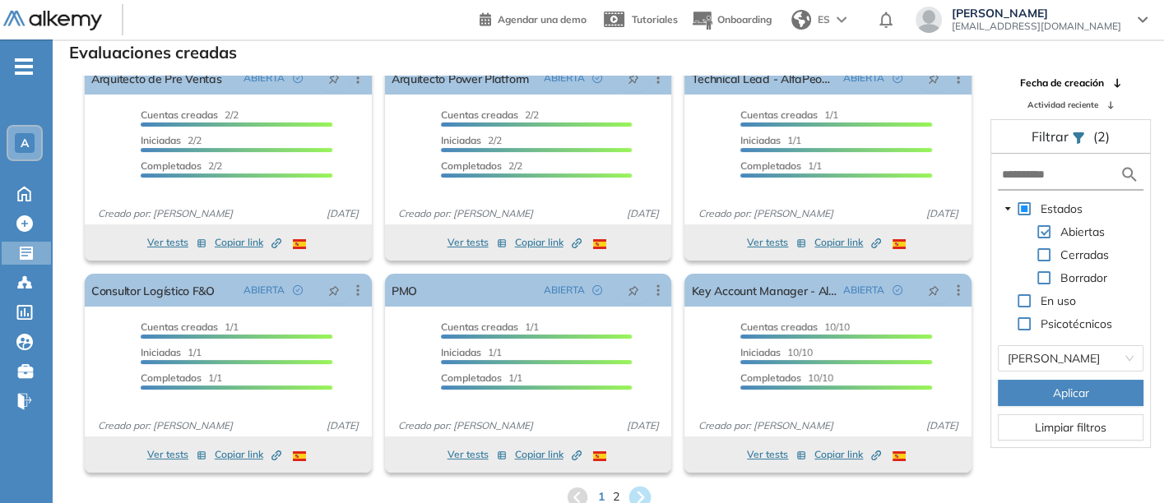
click at [637, 486] on icon at bounding box center [639, 497] width 27 height 27
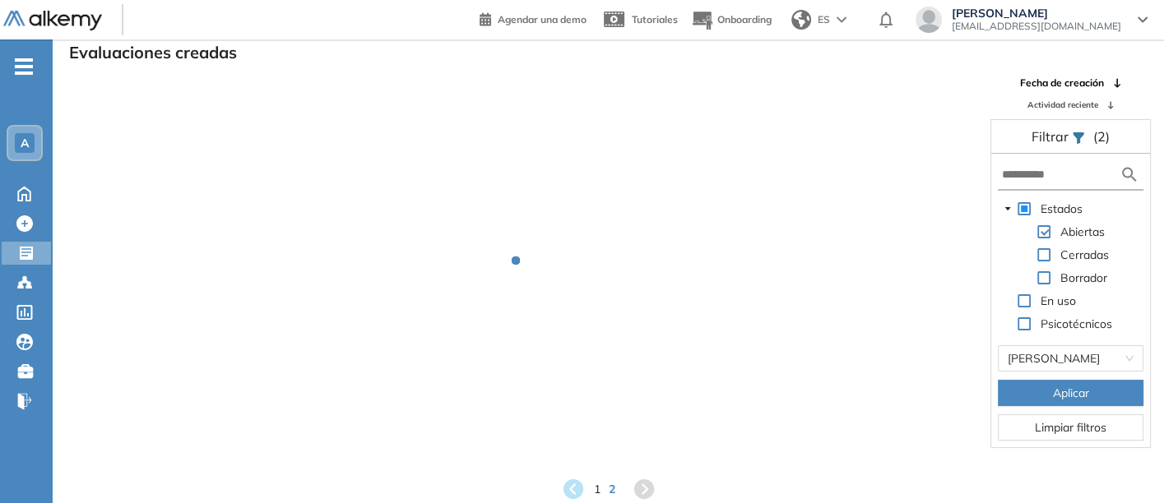
scroll to position [0, 0]
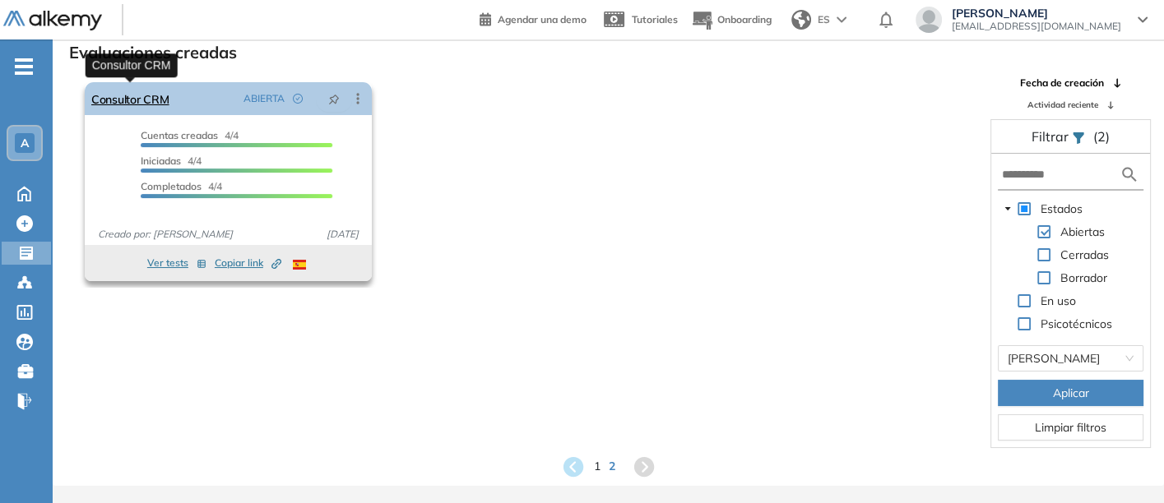
click at [119, 90] on link "Consultor CRM" at bounding box center [130, 98] width 78 height 33
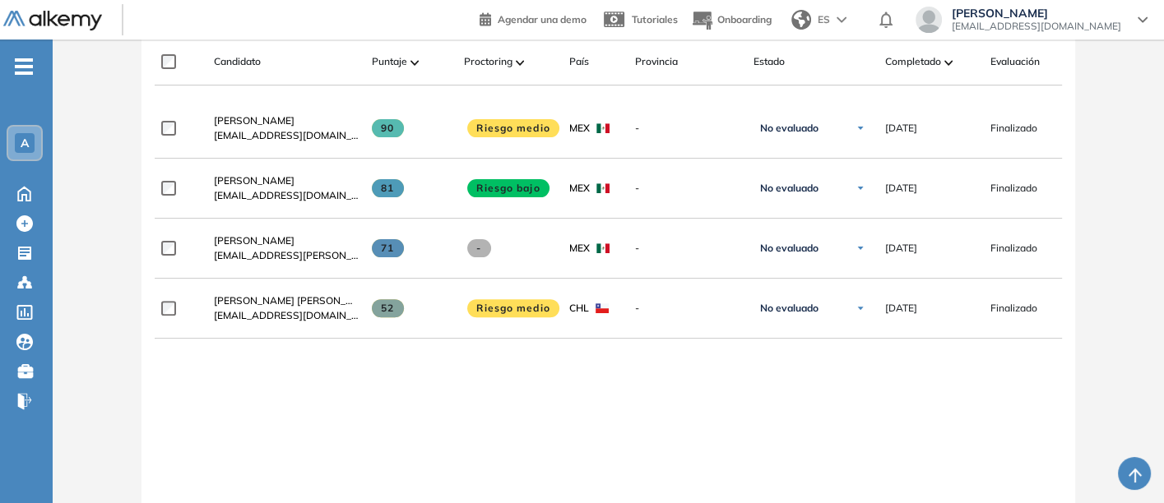
scroll to position [548, 0]
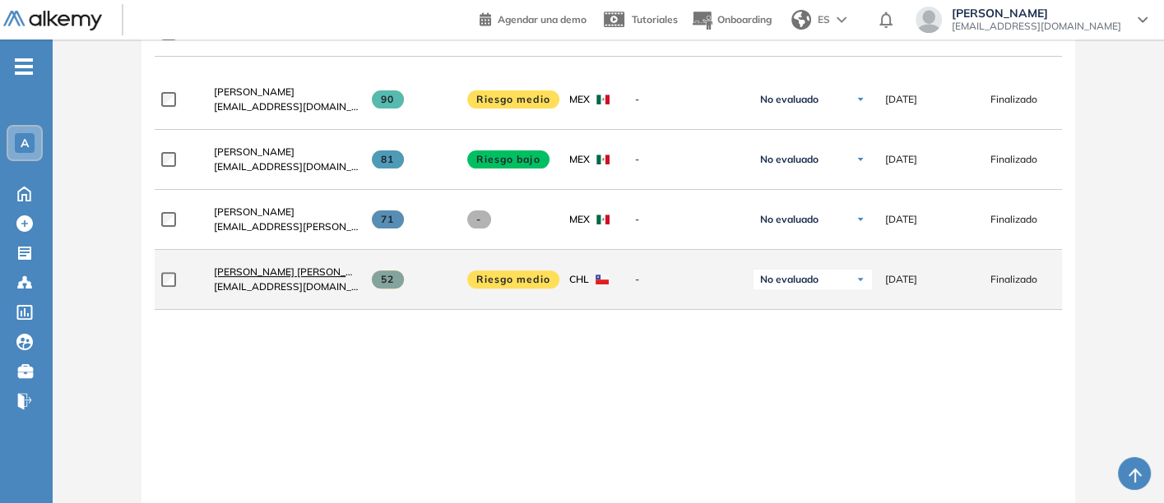
click at [241, 276] on span "[PERSON_NAME] [PERSON_NAME]" at bounding box center [296, 272] width 164 height 12
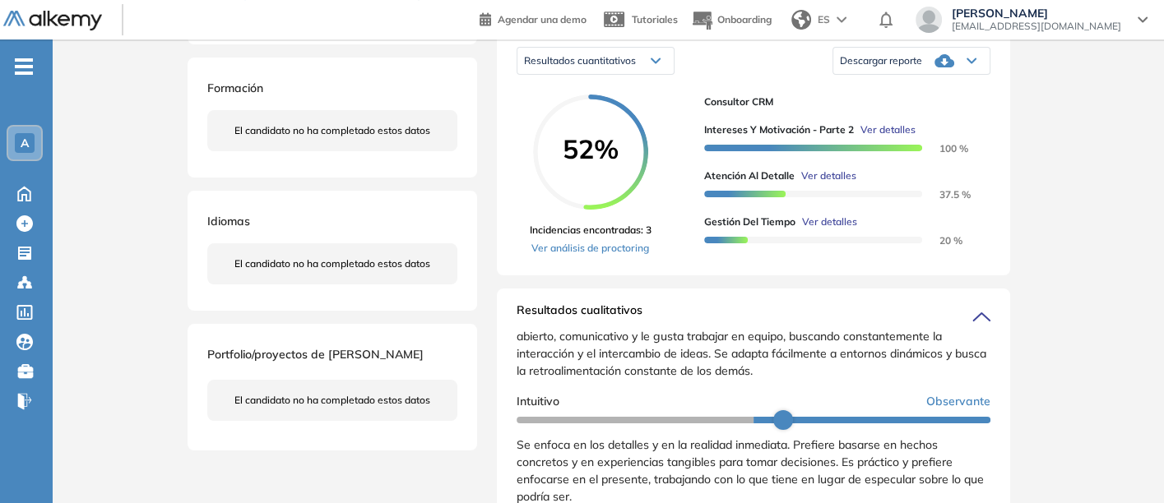
scroll to position [128, 0]
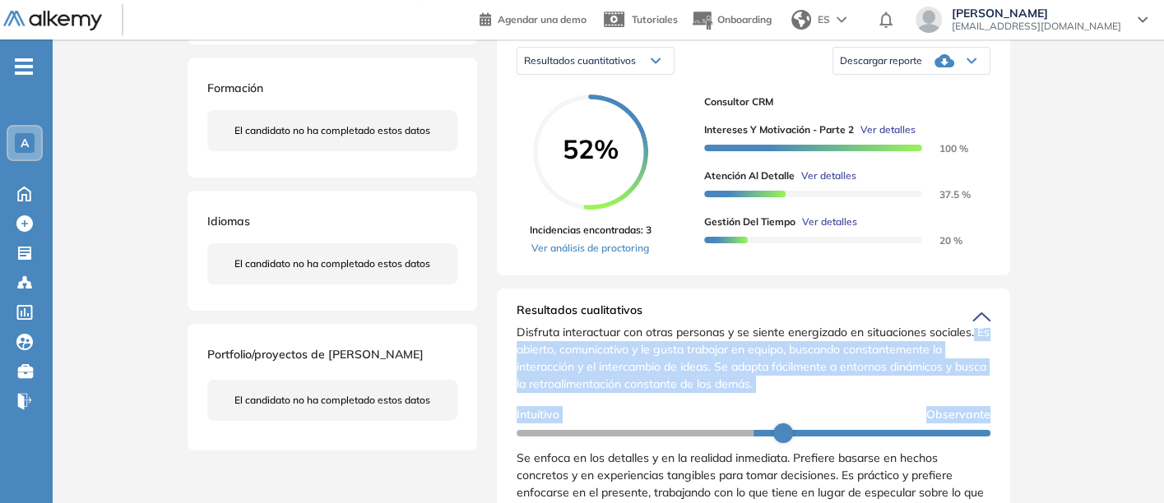
drag, startPoint x: 977, startPoint y: 424, endPoint x: 979, endPoint y: 350, distance: 74.1
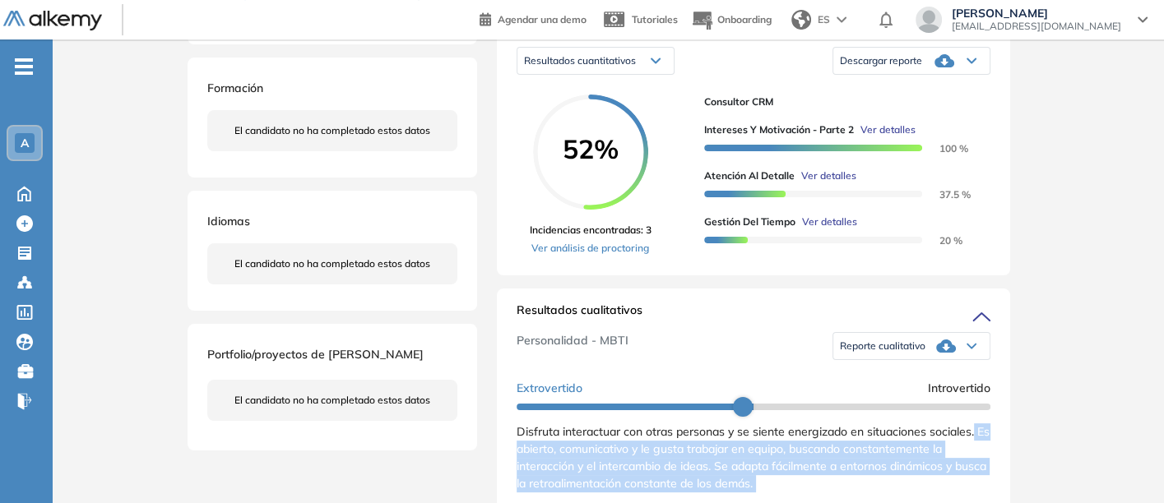
scroll to position [0, 0]
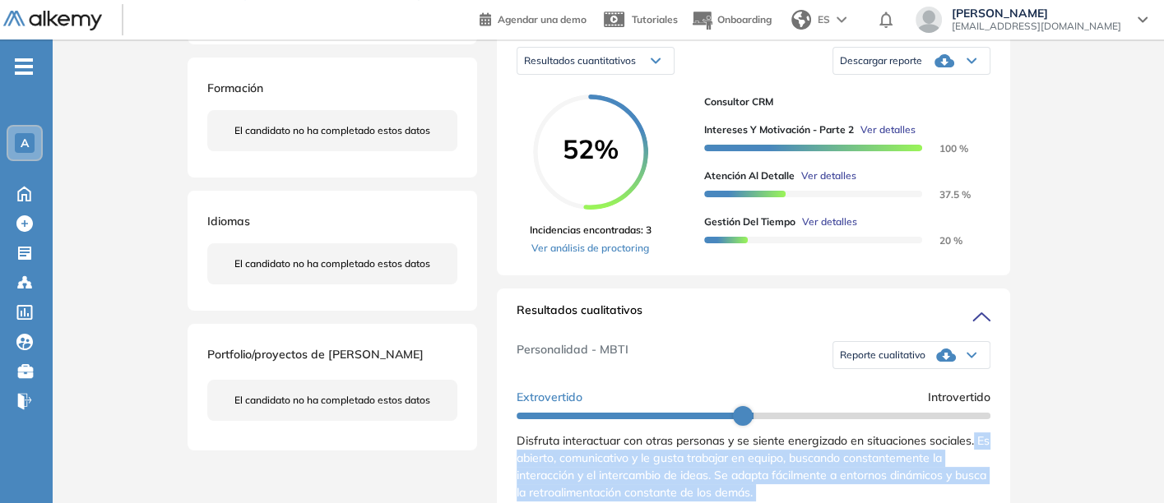
click at [876, 362] on span "Reporte cualitativo" at bounding box center [883, 355] width 86 height 13
click at [872, 411] on div "Reporte sin Afinidad AI" at bounding box center [911, 406] width 155 height 30
click at [872, 414] on li "Reporte sin Afinidad AI" at bounding box center [889, 405] width 97 height 16
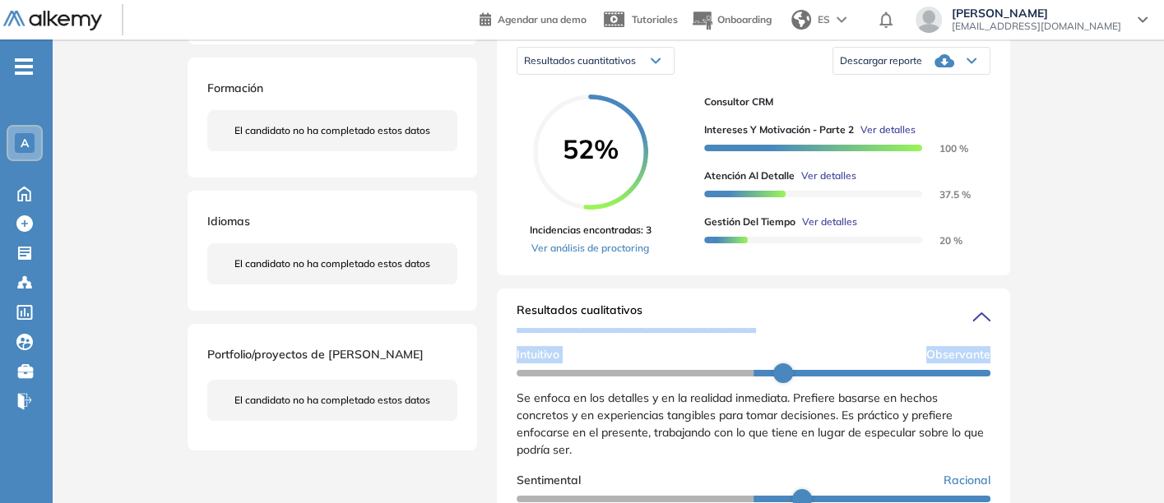
scroll to position [183, 0]
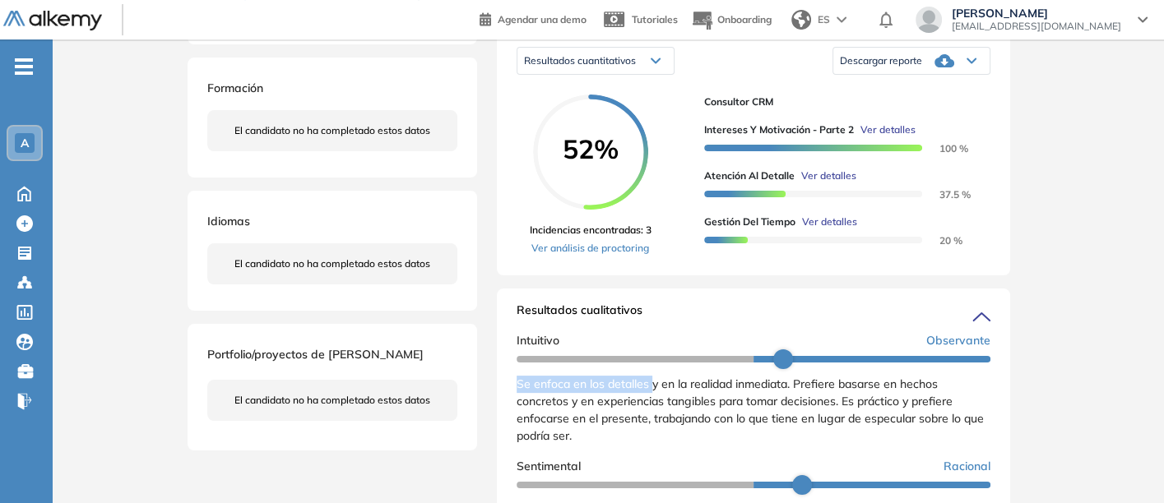
drag, startPoint x: 512, startPoint y: 400, endPoint x: 650, endPoint y: 396, distance: 138.3
click at [650, 396] on div "Resultados cualitativos Personalidad - MBTI Reporte cualitativo Reporte con Afi…" at bounding box center [753, 513] width 513 height 448
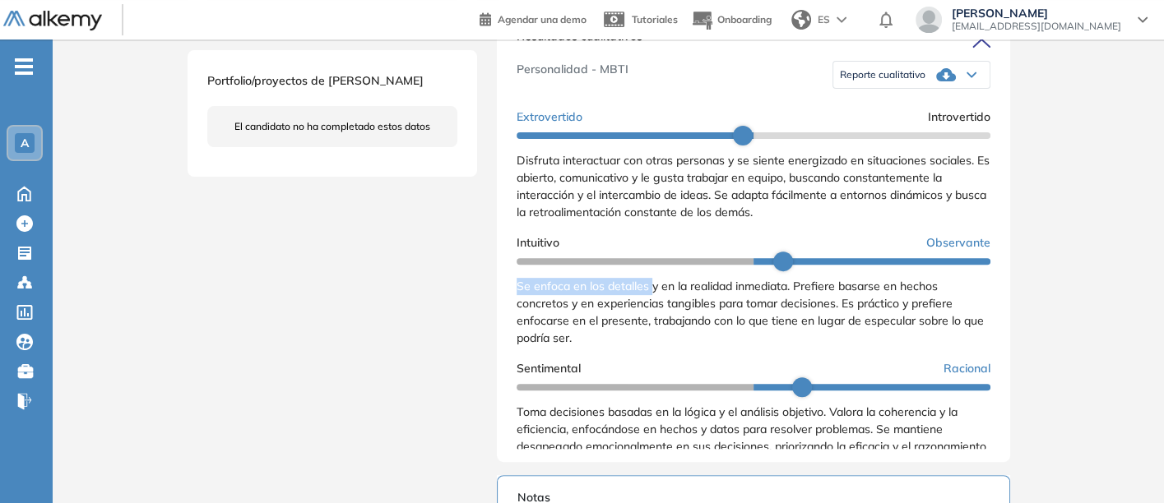
scroll to position [0, 0]
